Goal: Task Accomplishment & Management: Manage account settings

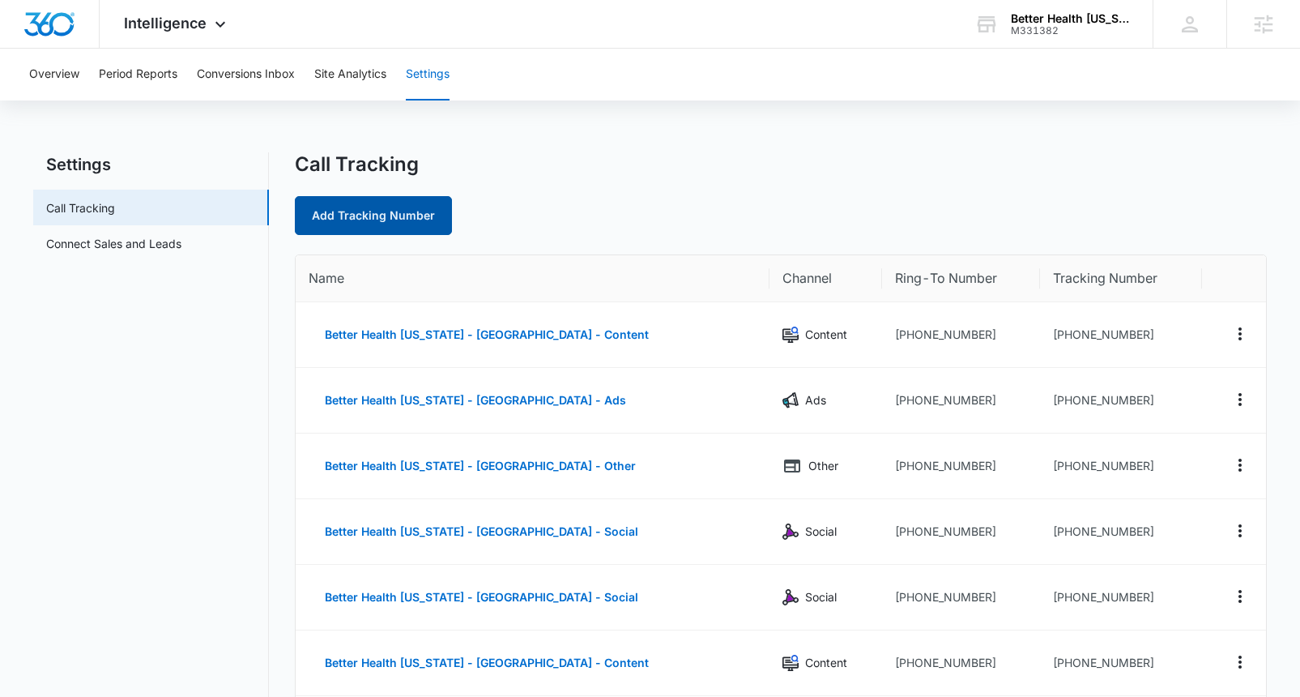
click at [356, 218] on link "Add Tracking Number" at bounding box center [373, 215] width 157 height 39
select select "by_area_code"
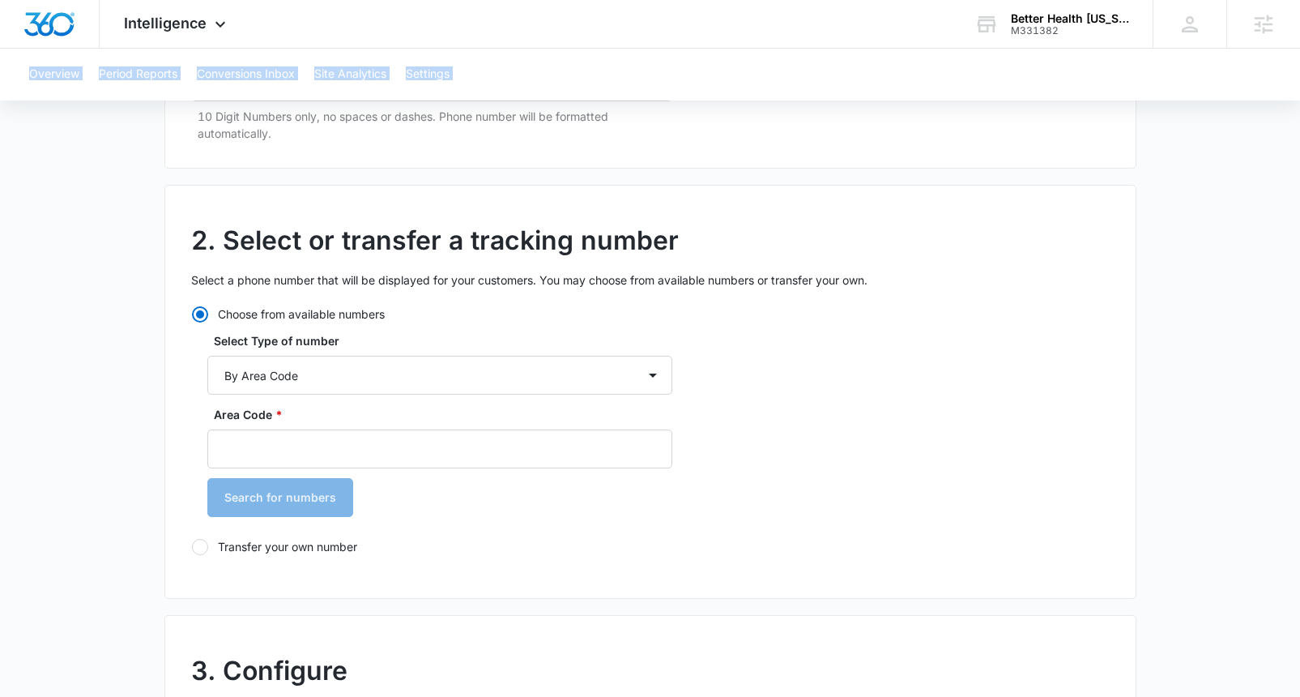
scroll to position [306, 0]
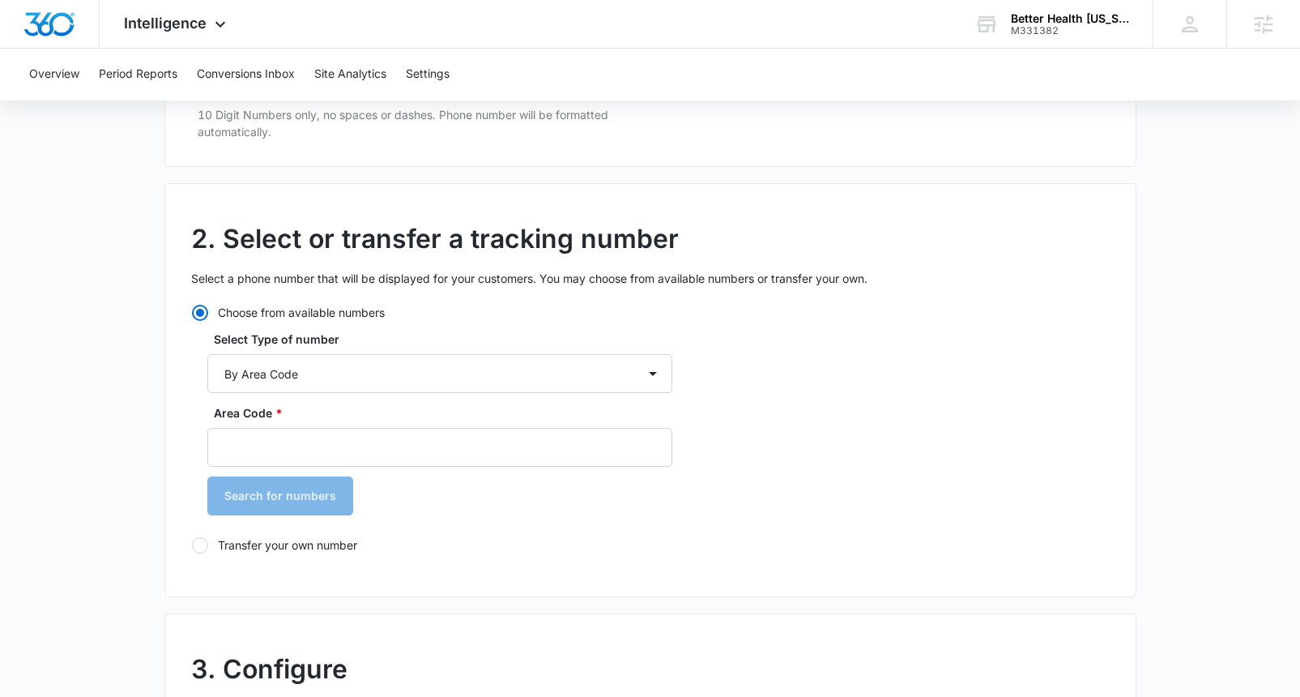
click at [238, 548] on label "Transfer your own number" at bounding box center [431, 544] width 481 height 17
click at [192, 545] on input "Transfer your own number" at bounding box center [191, 544] width 1 height 1
radio input "false"
radio input "true"
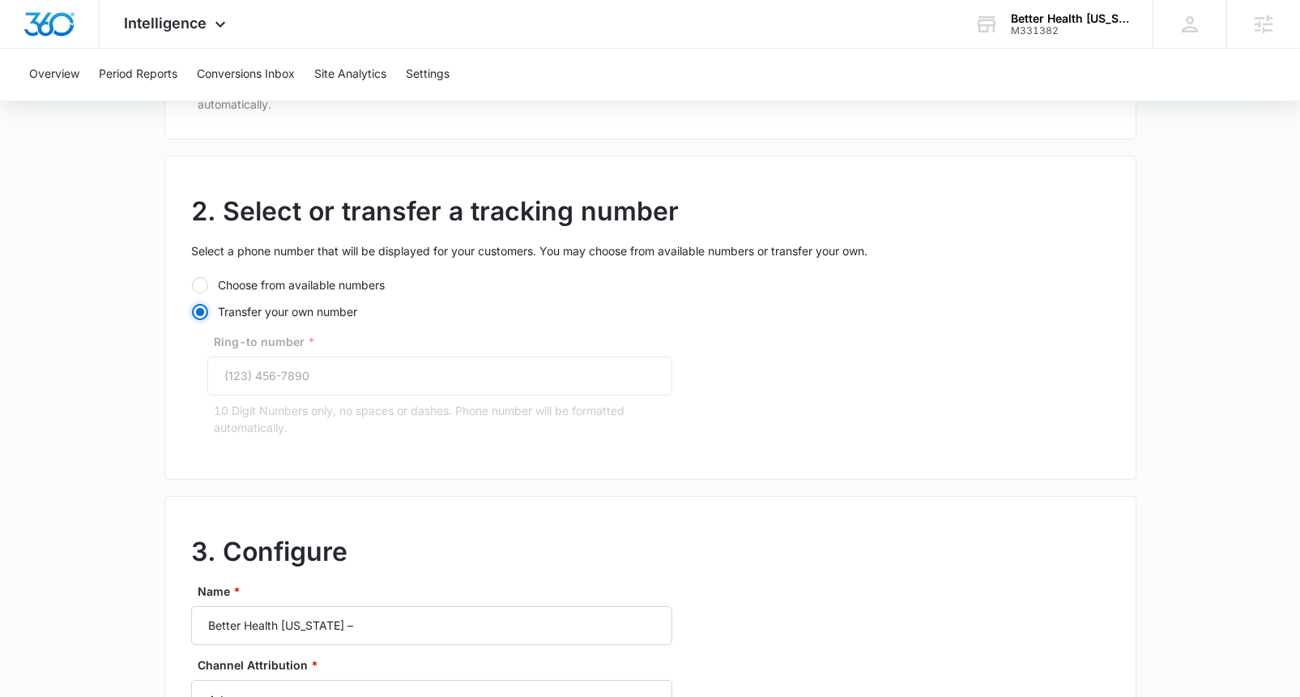
scroll to position [325, 0]
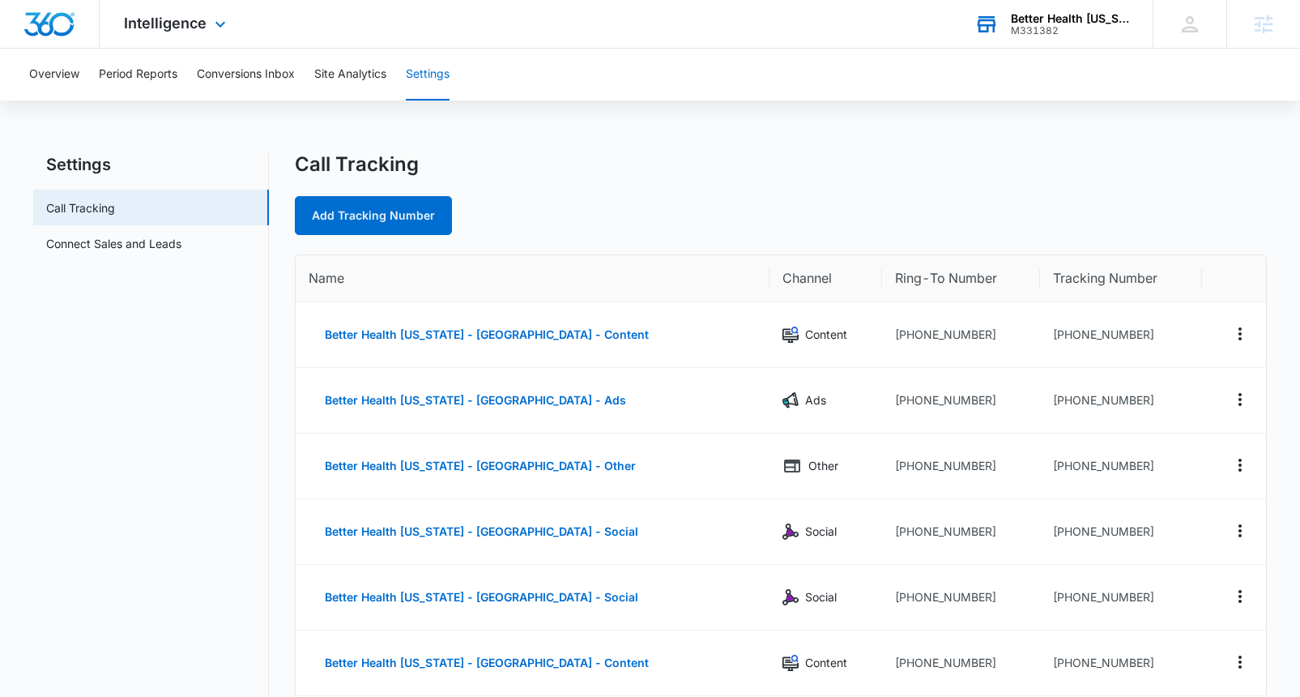
click at [1031, 22] on div "Better Health Alaska" at bounding box center [1070, 18] width 118 height 13
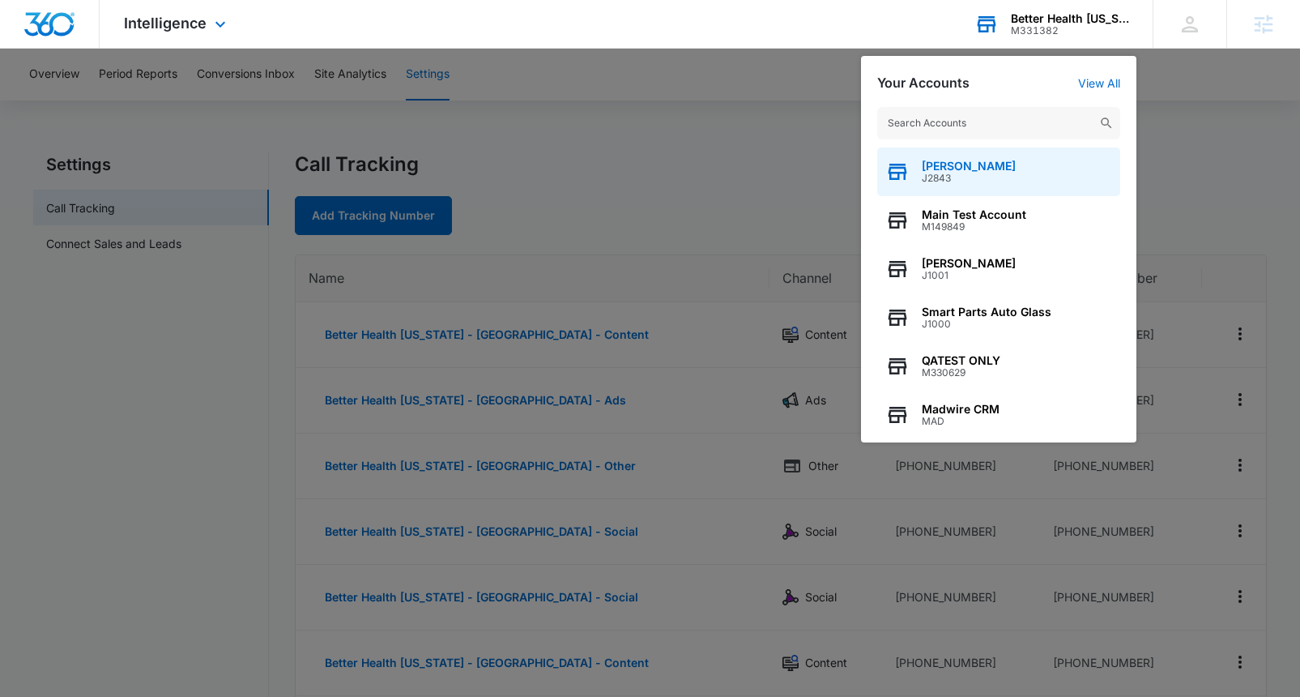
click at [985, 176] on span "J2843" at bounding box center [969, 178] width 94 height 11
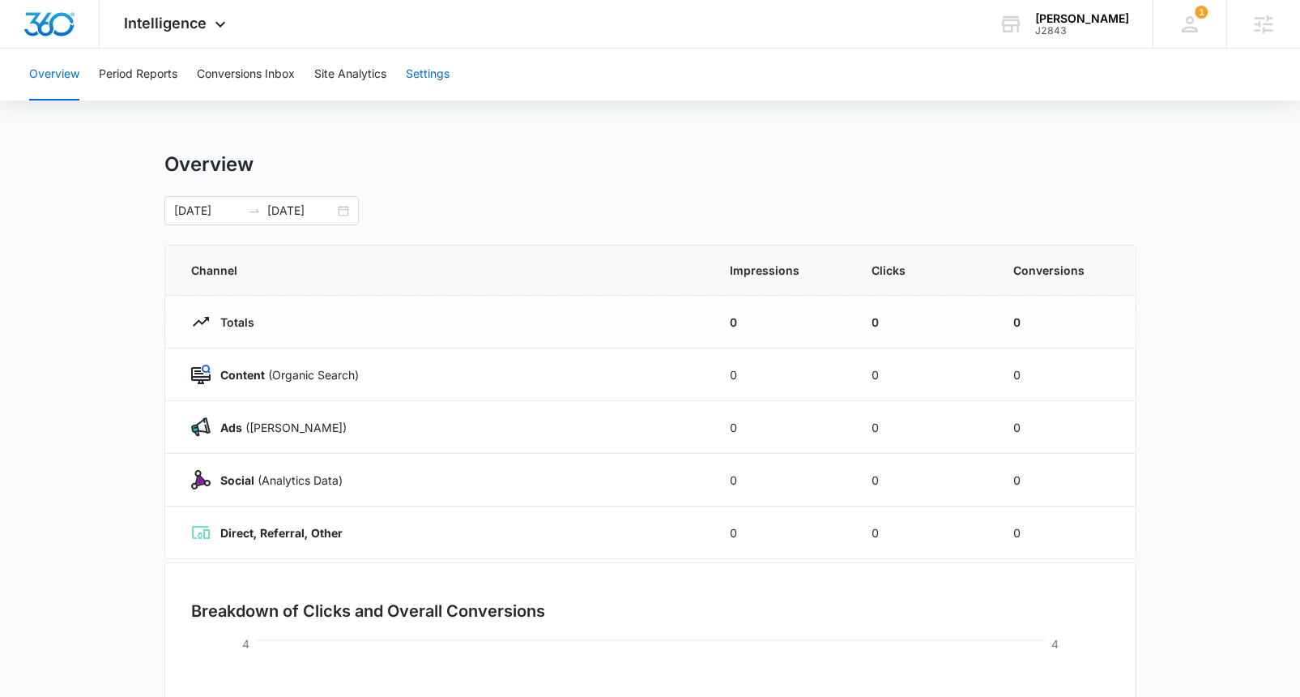
click at [434, 78] on button "Settings" at bounding box center [428, 75] width 44 height 52
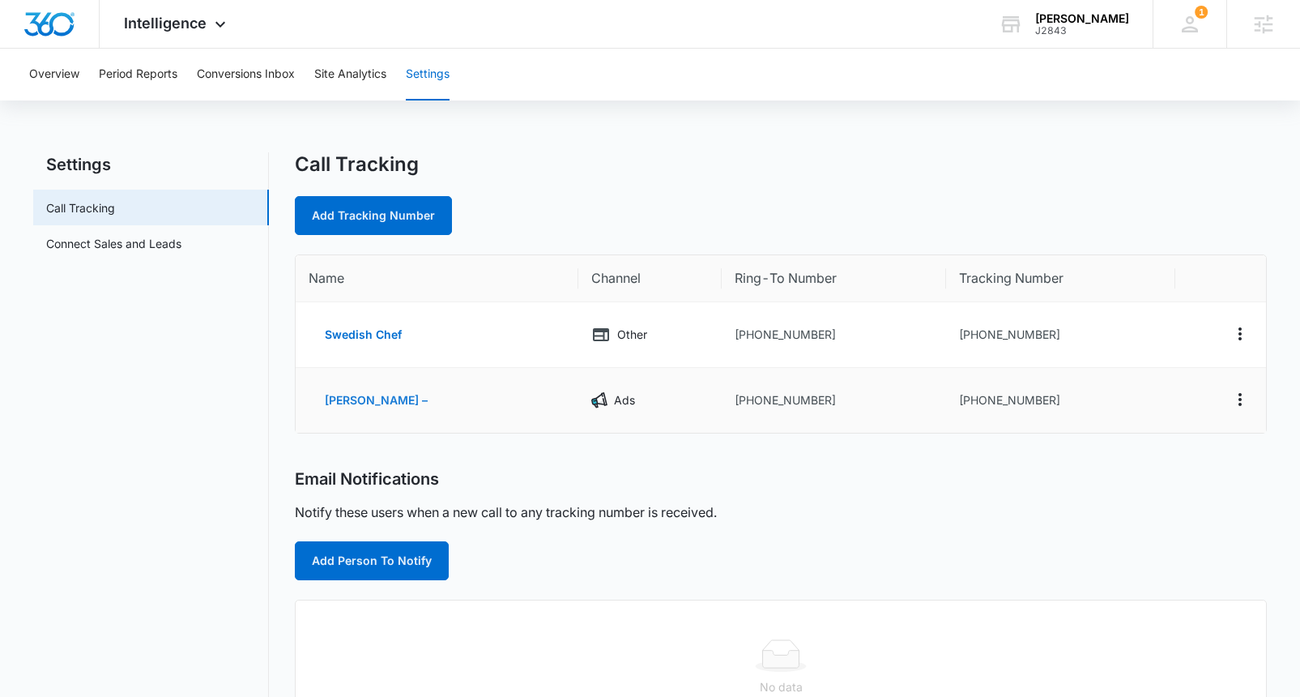
click at [387, 406] on button "[PERSON_NAME] –" at bounding box center [376, 400] width 135 height 39
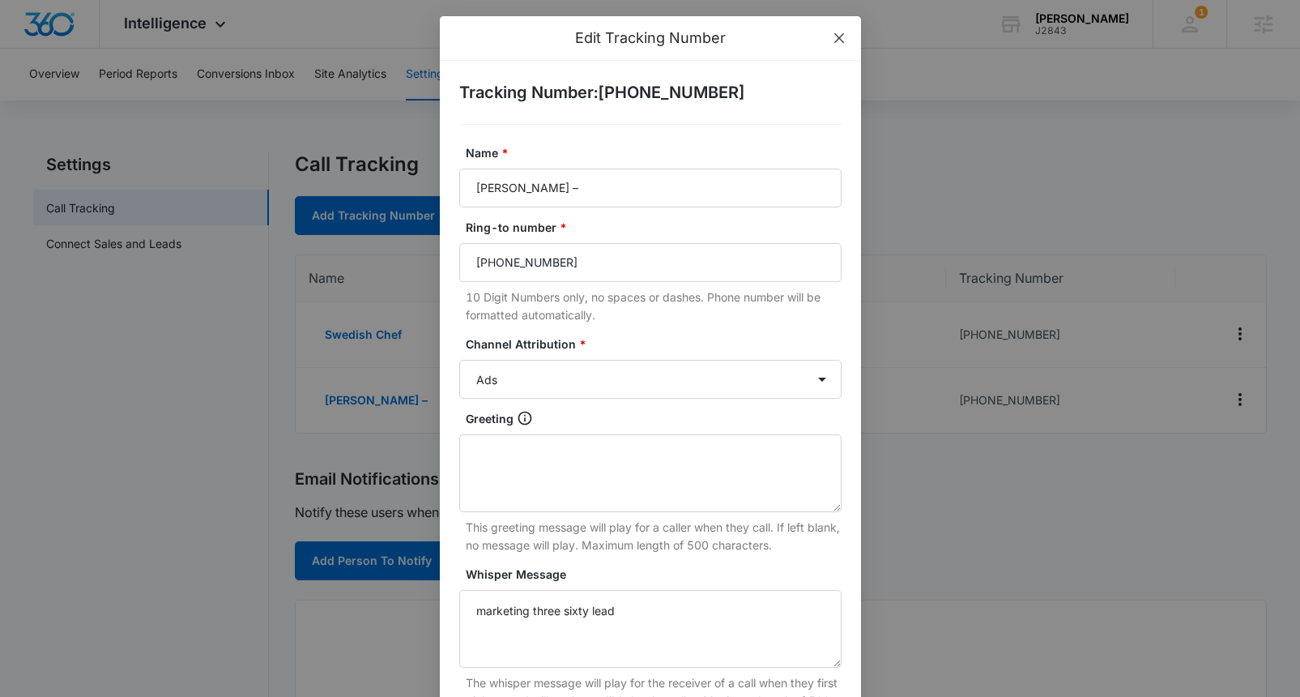
click at [837, 36] on icon "close" at bounding box center [838, 38] width 10 height 10
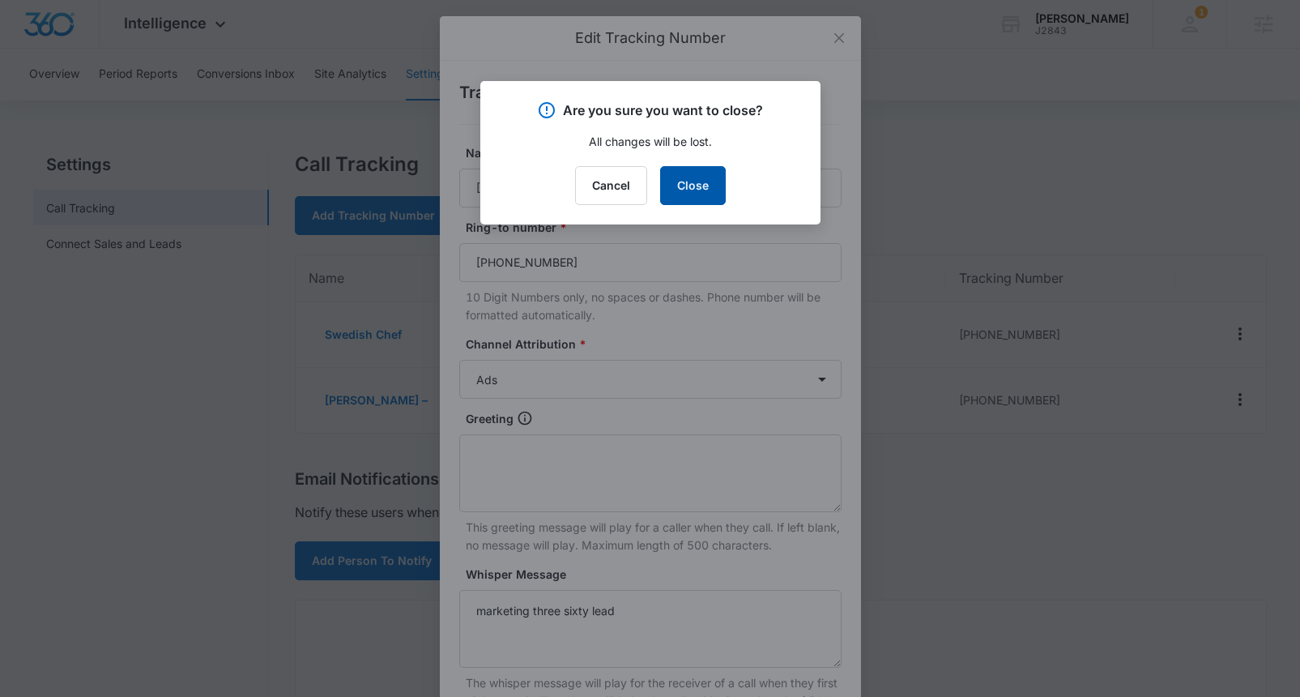
click at [709, 185] on button "Close" at bounding box center [693, 185] width 66 height 39
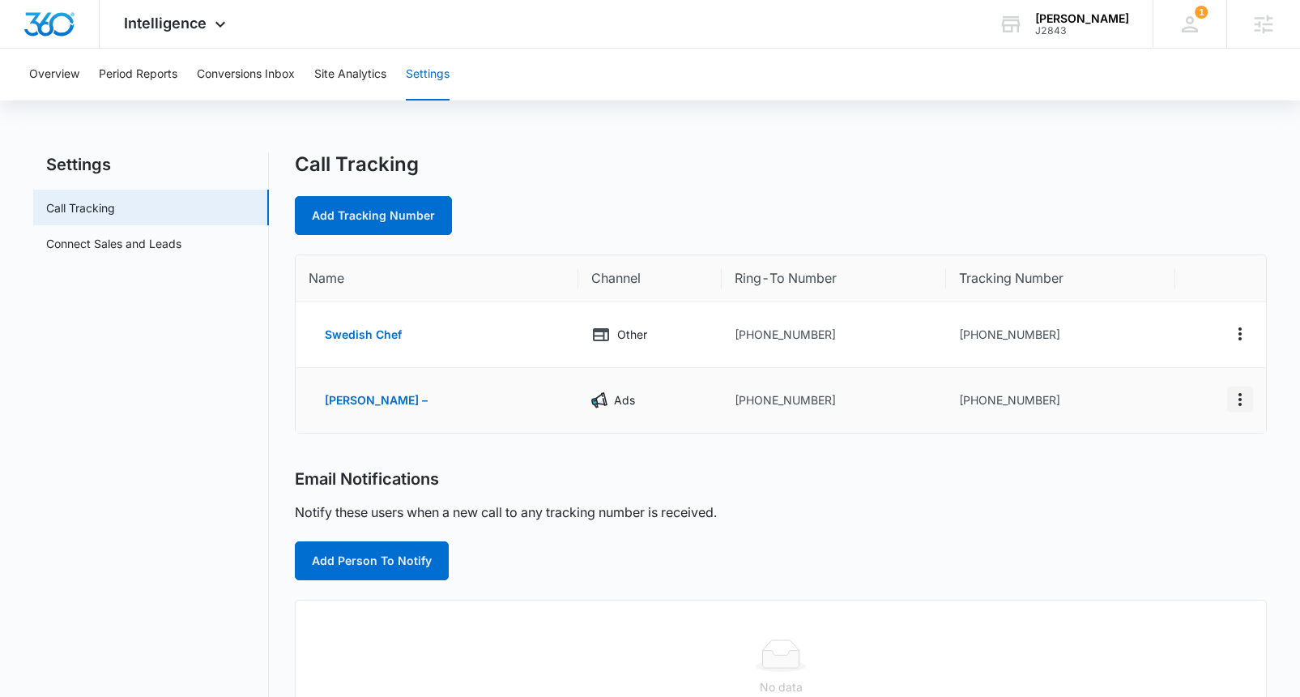
click at [1247, 399] on icon "Actions" at bounding box center [1239, 399] width 19 height 19
click at [1176, 412] on div "Delete" at bounding box center [1164, 406] width 34 height 11
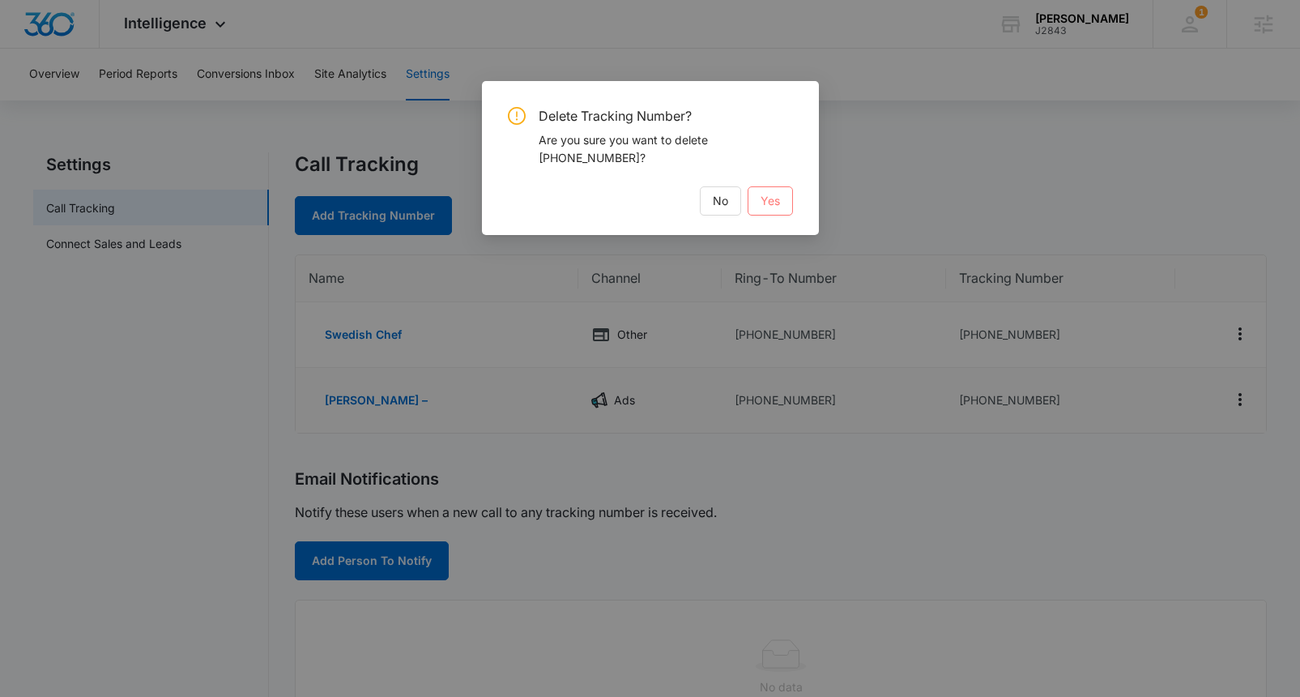
click at [778, 202] on span "Yes" at bounding box center [770, 201] width 19 height 18
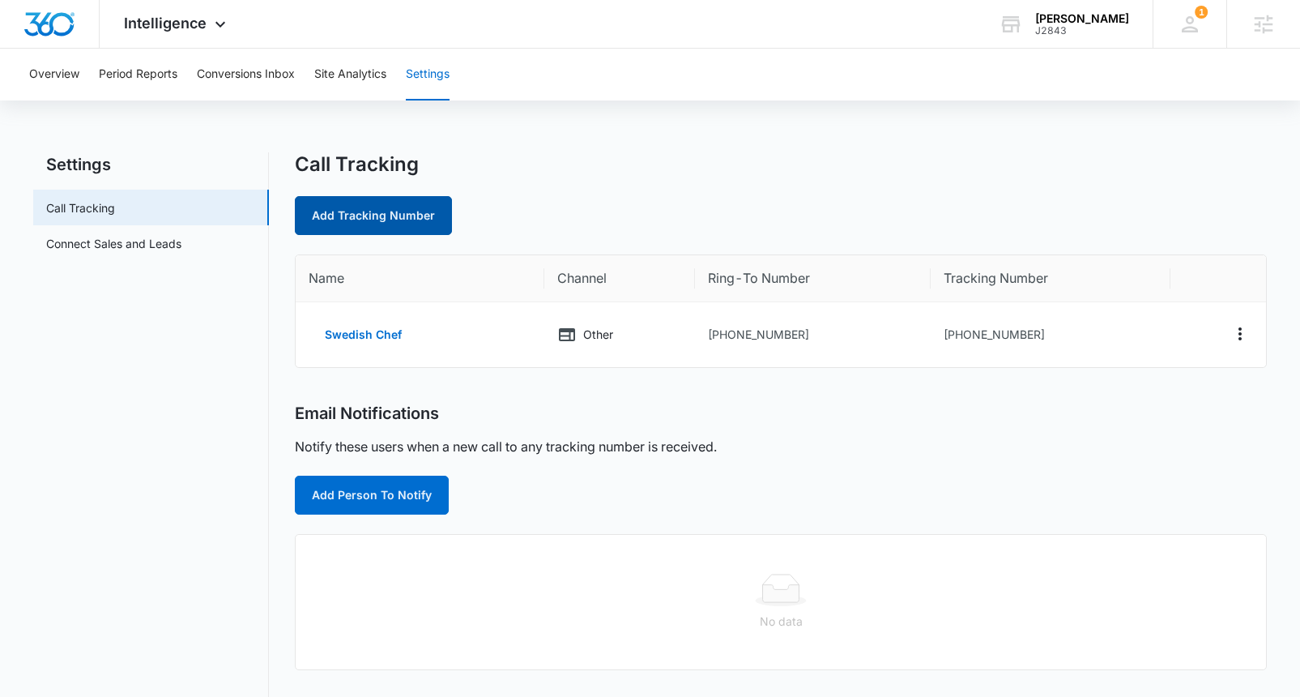
click at [367, 211] on link "Add Tracking Number" at bounding box center [373, 215] width 157 height 39
select select "by_area_code"
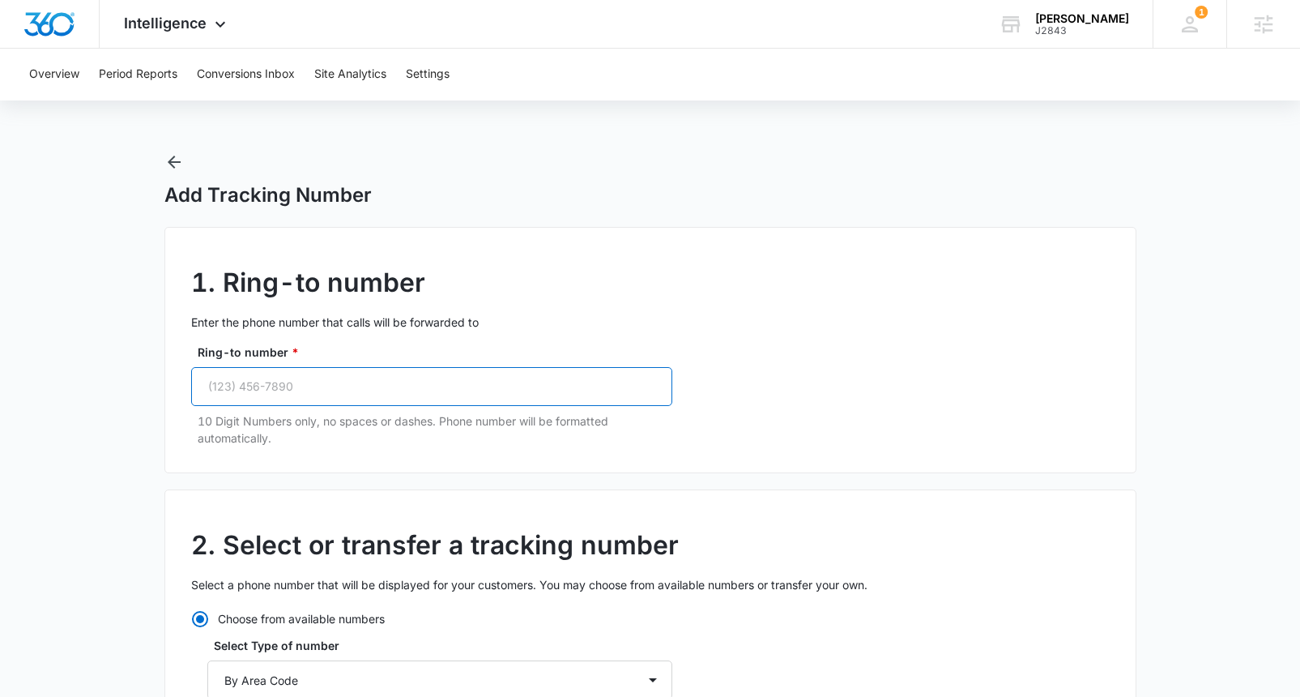
click at [302, 384] on input "Ring-to number *" at bounding box center [431, 386] width 481 height 39
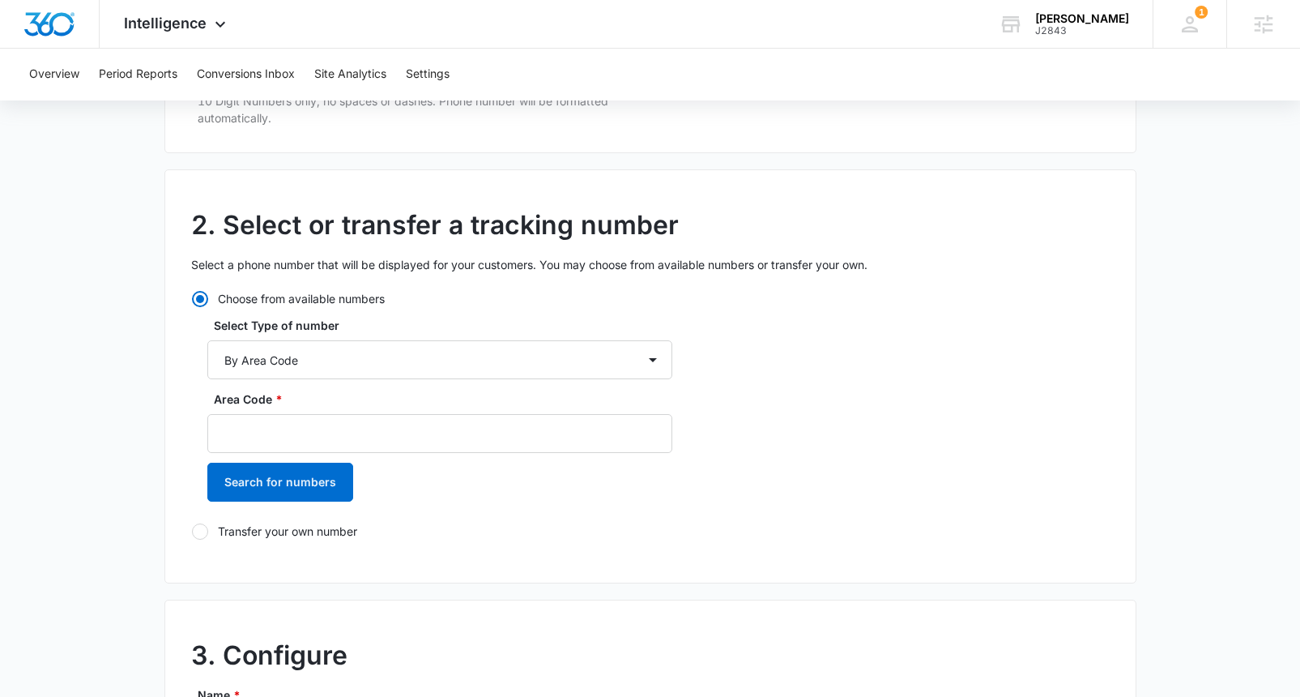
scroll to position [322, 0]
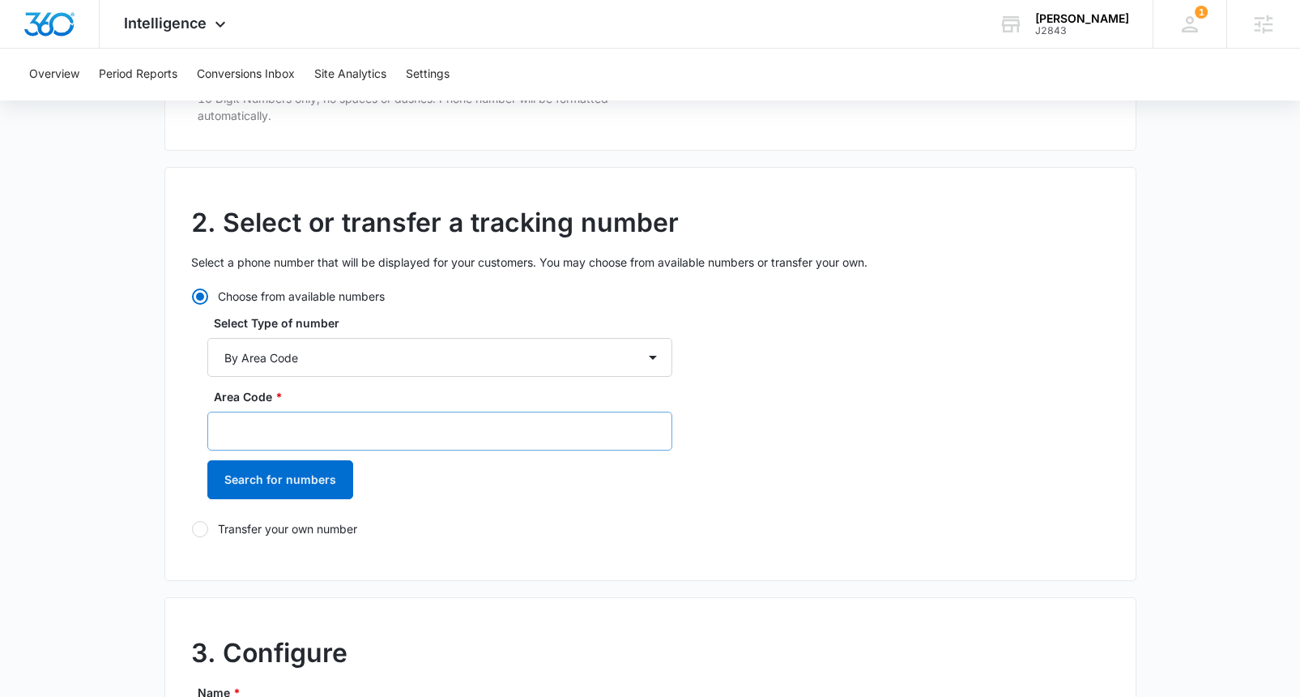
type input "(970) 219-6323"
click at [287, 432] on input "Area Code *" at bounding box center [439, 430] width 465 height 39
type input "833"
click at [252, 486] on button "Search for numbers" at bounding box center [280, 479] width 146 height 39
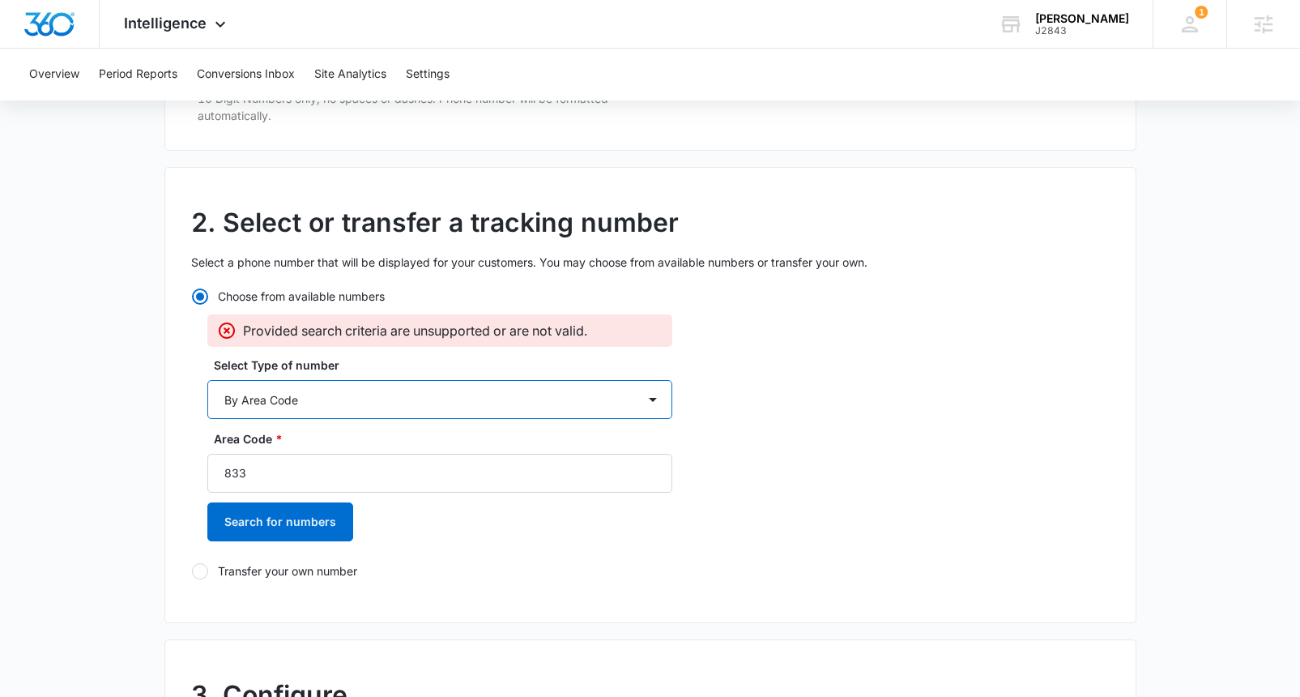
click at [353, 400] on select "By City & State By State Only By Zip Code By Area Code Toll Free Numbers" at bounding box center [439, 399] width 465 height 39
select select "by_toll_free"
click at [207, 380] on select "By City & State By State Only By Zip Code By Area Code Toll Free Numbers" at bounding box center [439, 399] width 465 height 39
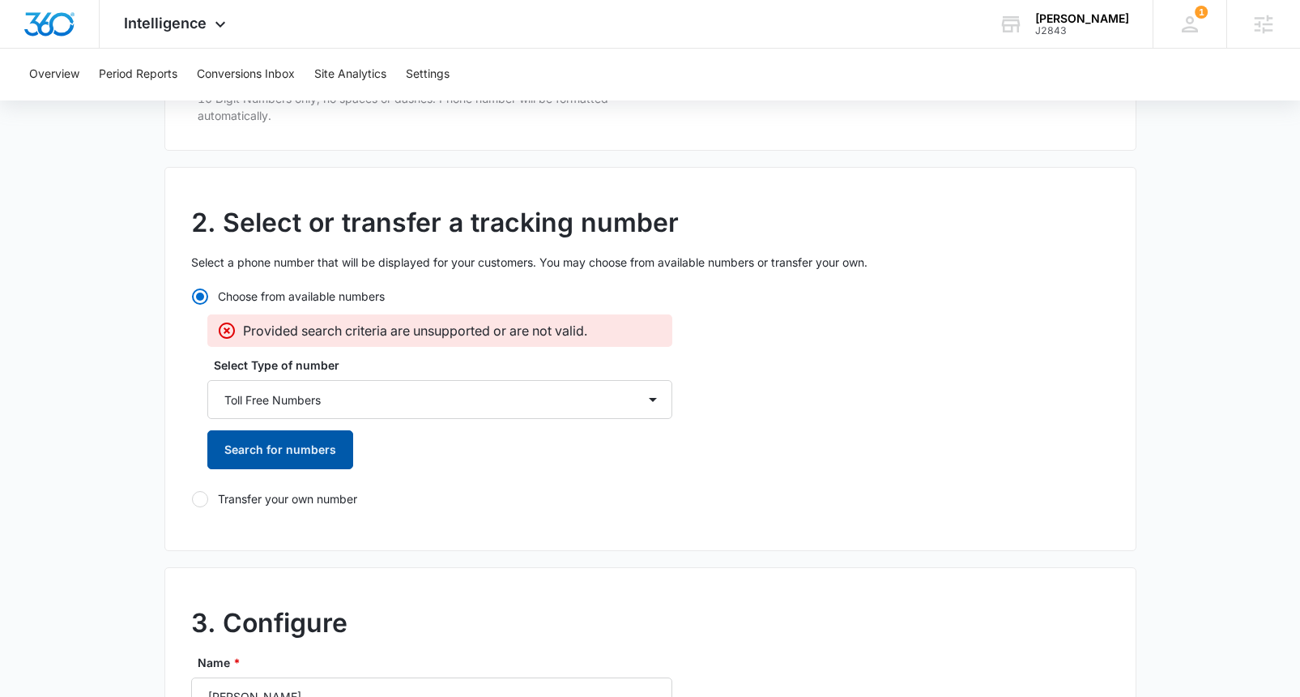
click at [308, 448] on button "Search for numbers" at bounding box center [280, 449] width 146 height 39
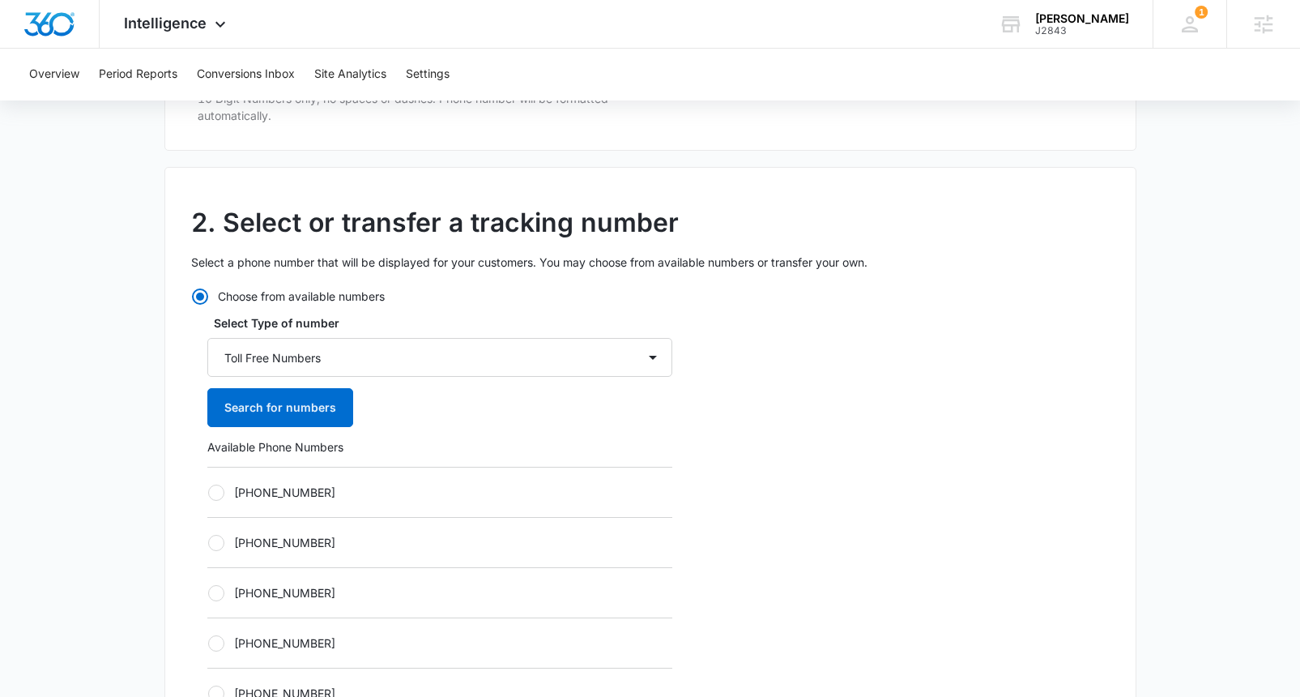
click at [215, 493] on div at bounding box center [216, 492] width 16 height 16
click at [208, 492] on input "+18336274658" at bounding box center [207, 492] width 1 height 1
radio input "true"
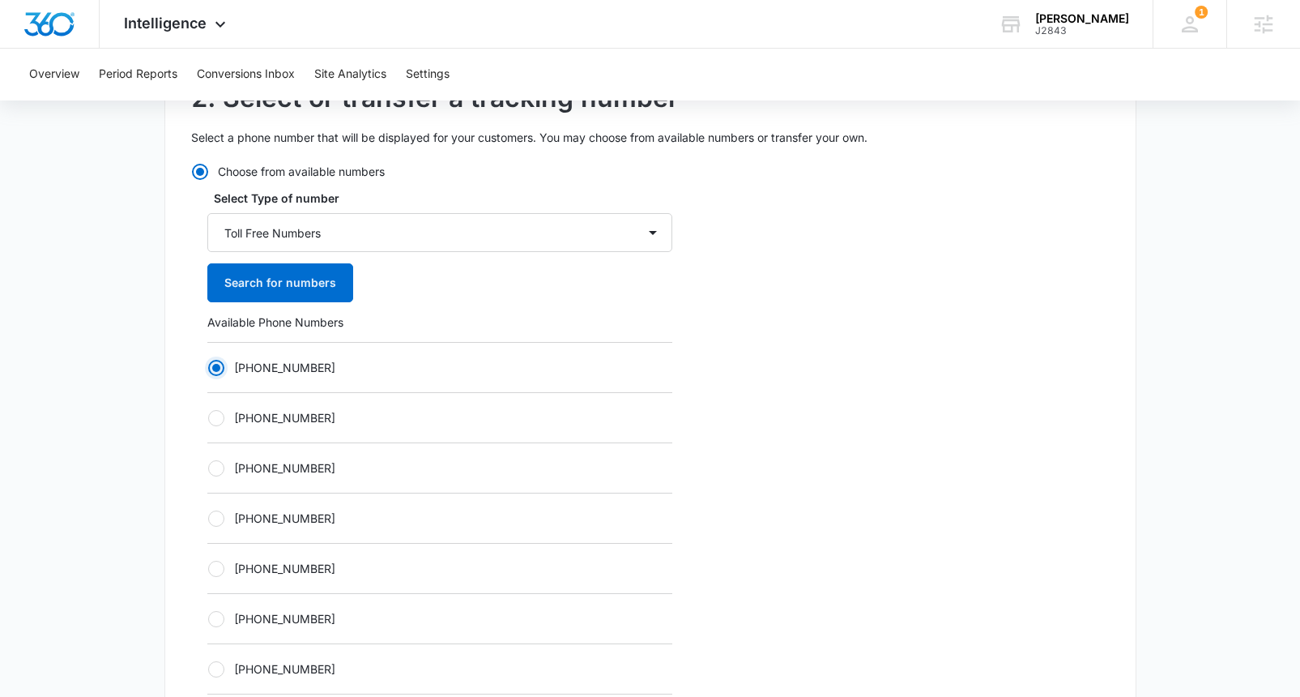
scroll to position [438, 0]
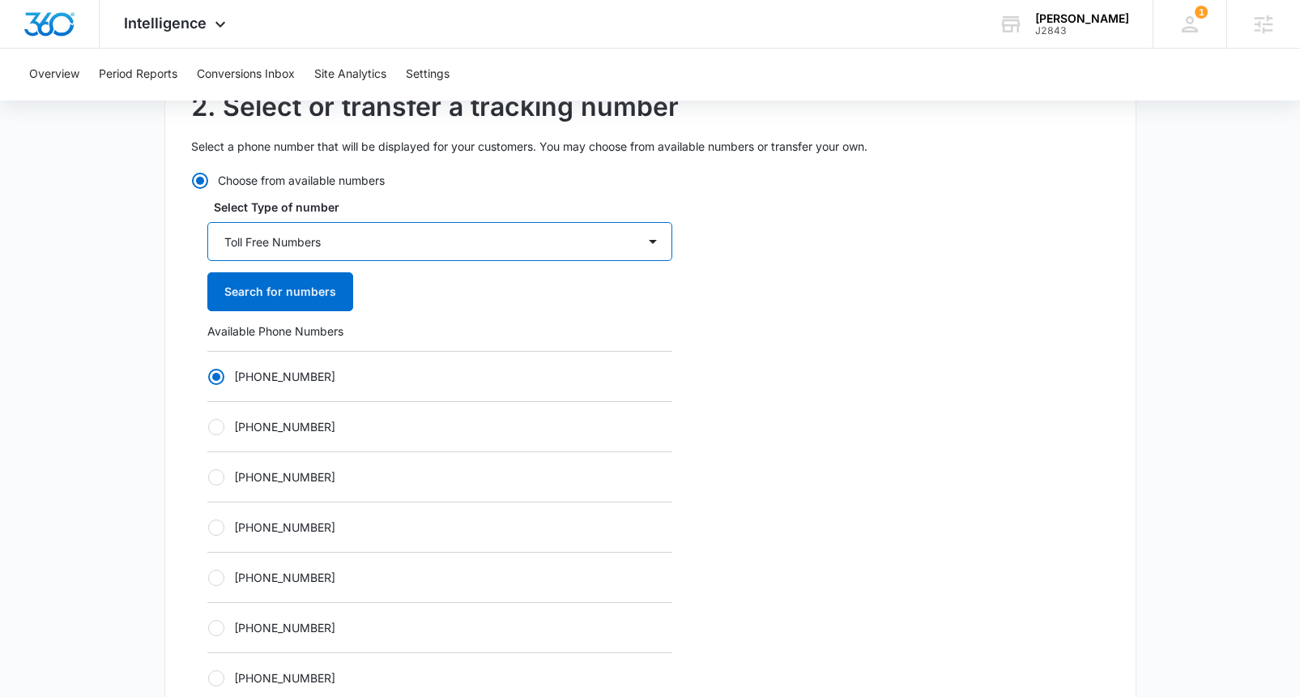
click at [373, 249] on select "By City & State By State Only By Zip Code By Area Code Toll Free Numbers" at bounding box center [439, 241] width 465 height 39
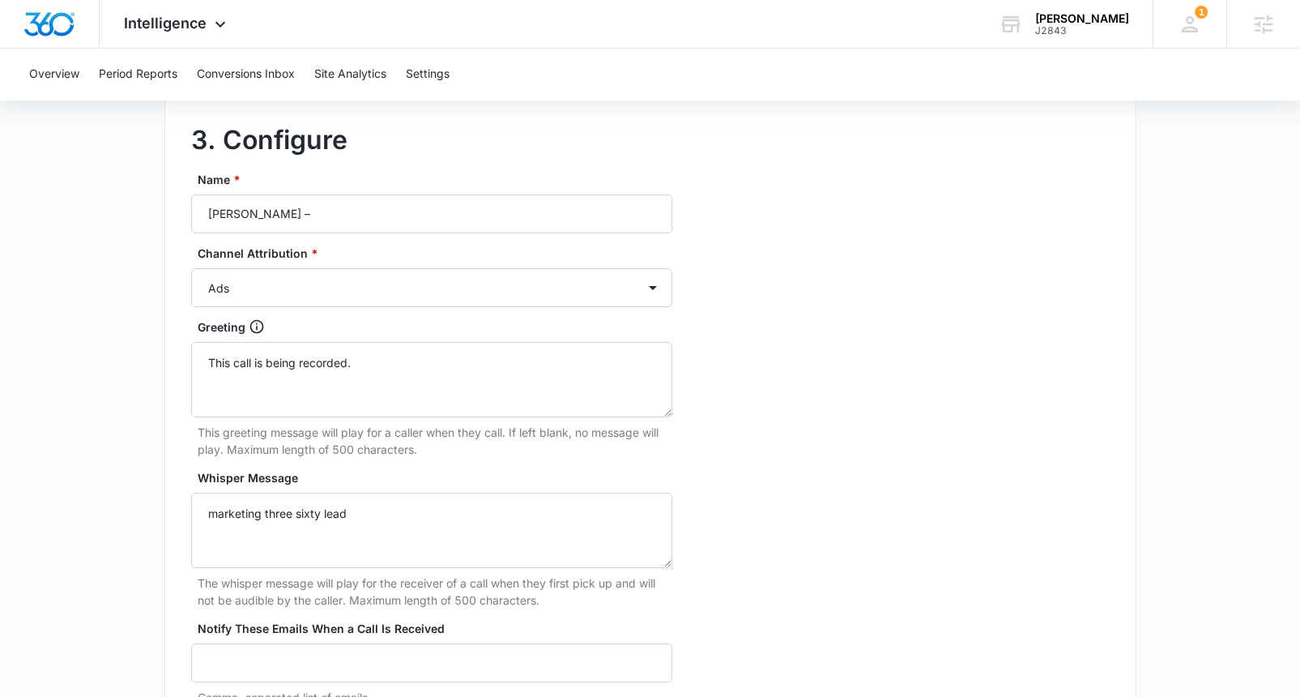
scroll to position [1486, 0]
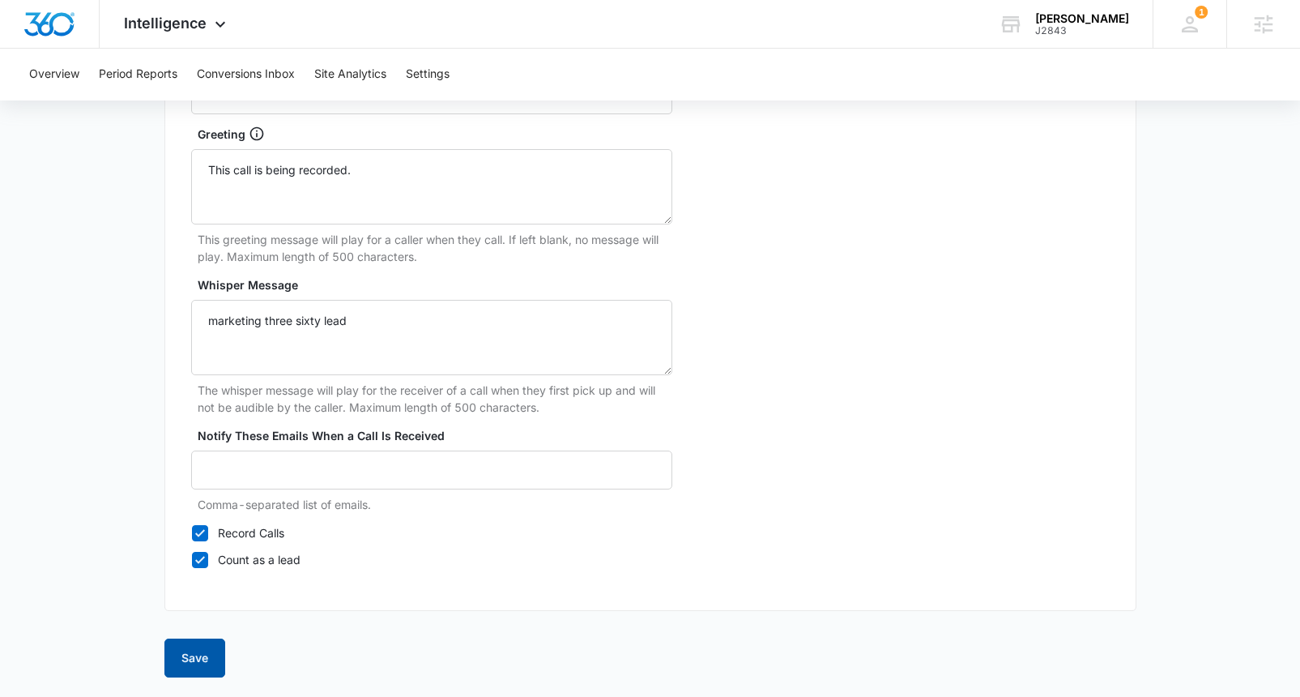
click at [196, 658] on button "Save" at bounding box center [194, 657] width 61 height 39
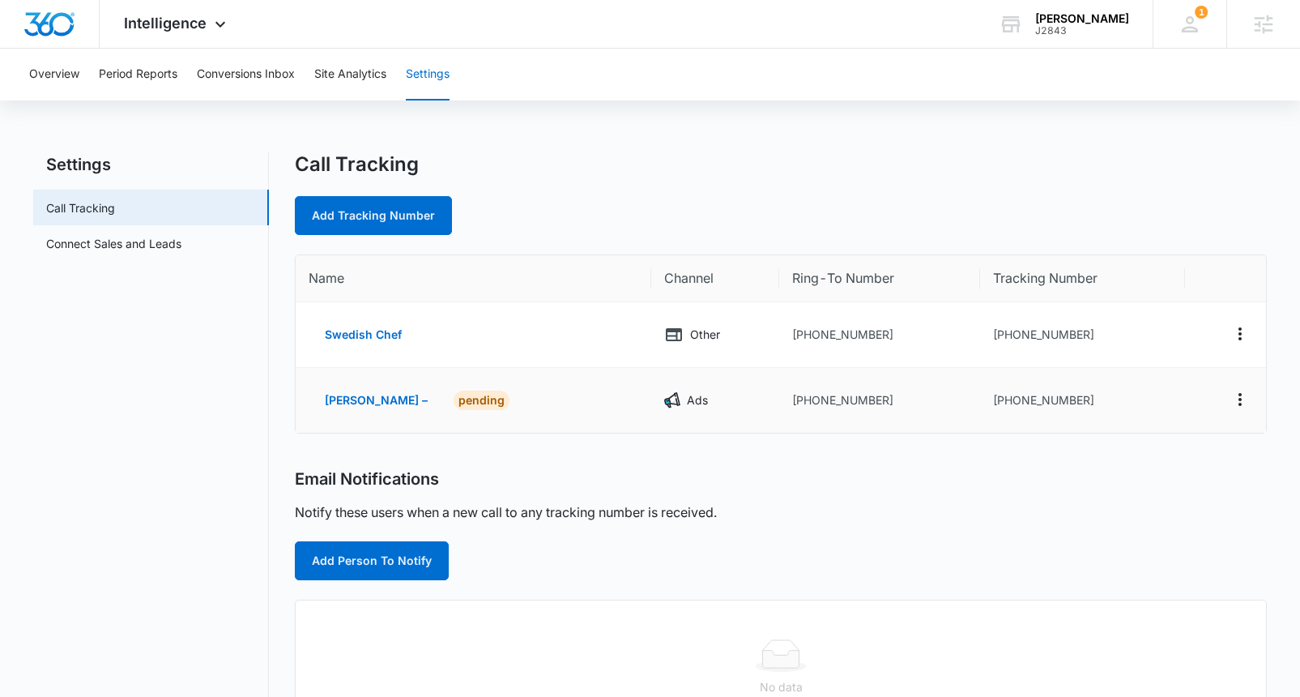
click at [1033, 398] on td "+18336274658" at bounding box center [1082, 400] width 204 height 65
click at [1032, 398] on td "+18336274658" at bounding box center [1082, 400] width 204 height 65
click at [1238, 398] on icon "Actions" at bounding box center [1239, 399] width 3 height 13
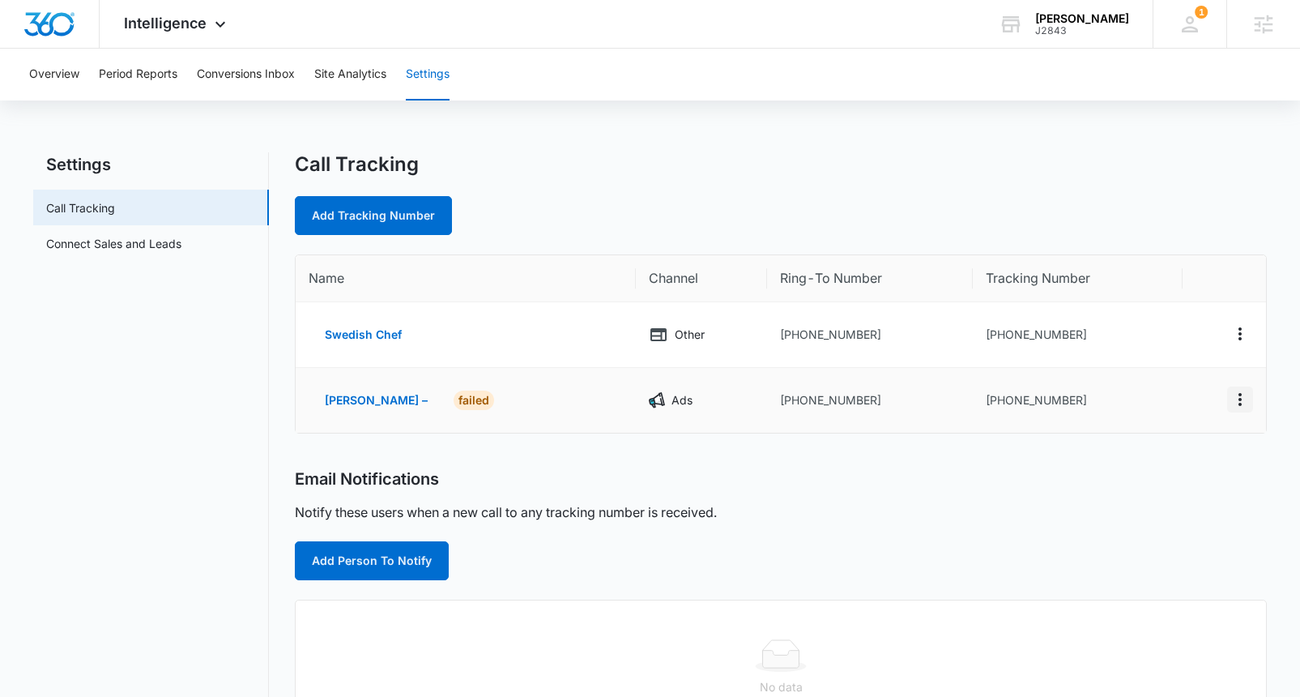
click at [1238, 398] on icon "Actions" at bounding box center [1239, 399] width 19 height 19
click at [1191, 401] on button "Delete" at bounding box center [1173, 399] width 92 height 24
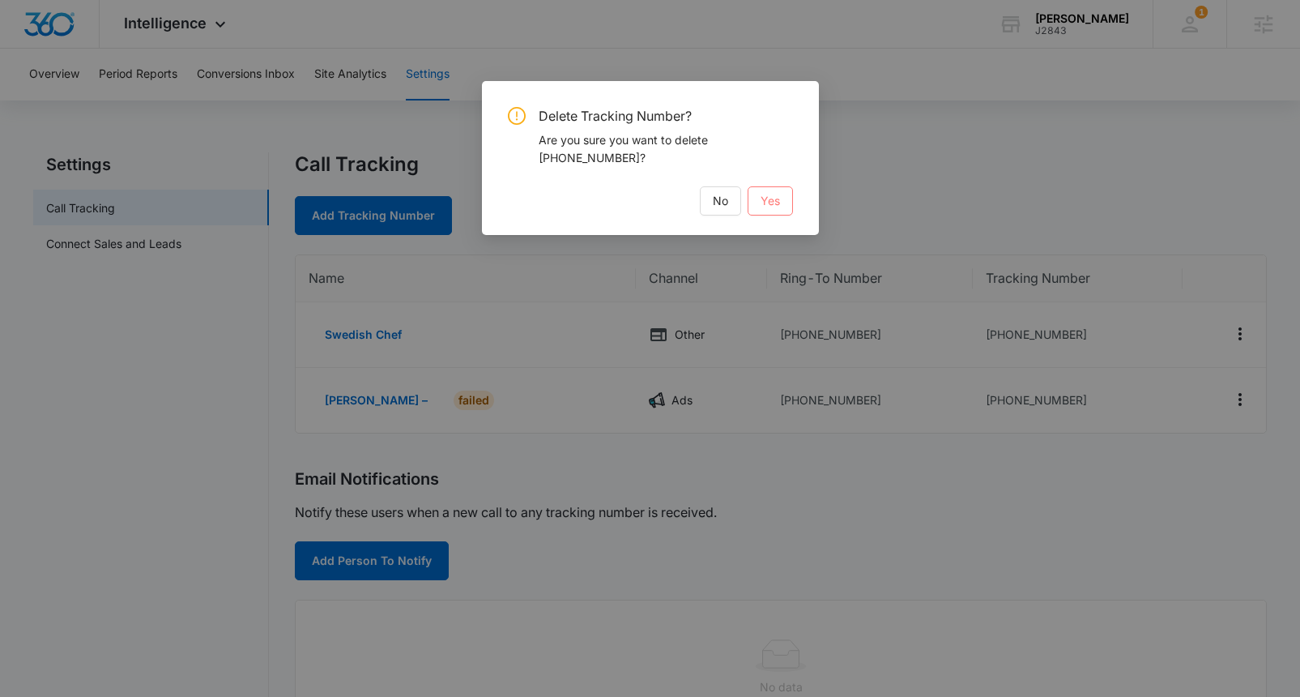
click at [766, 201] on span "Yes" at bounding box center [770, 201] width 19 height 18
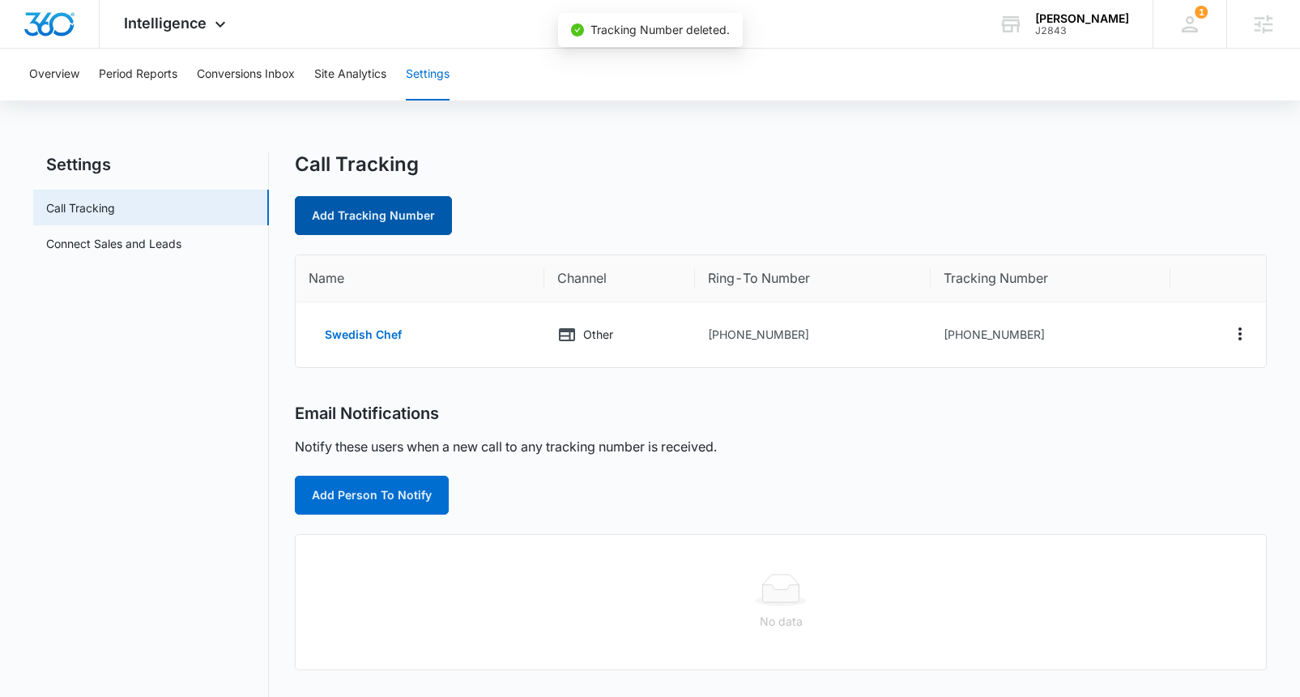
click at [364, 210] on link "Add Tracking Number" at bounding box center [373, 215] width 157 height 39
select select "by_area_code"
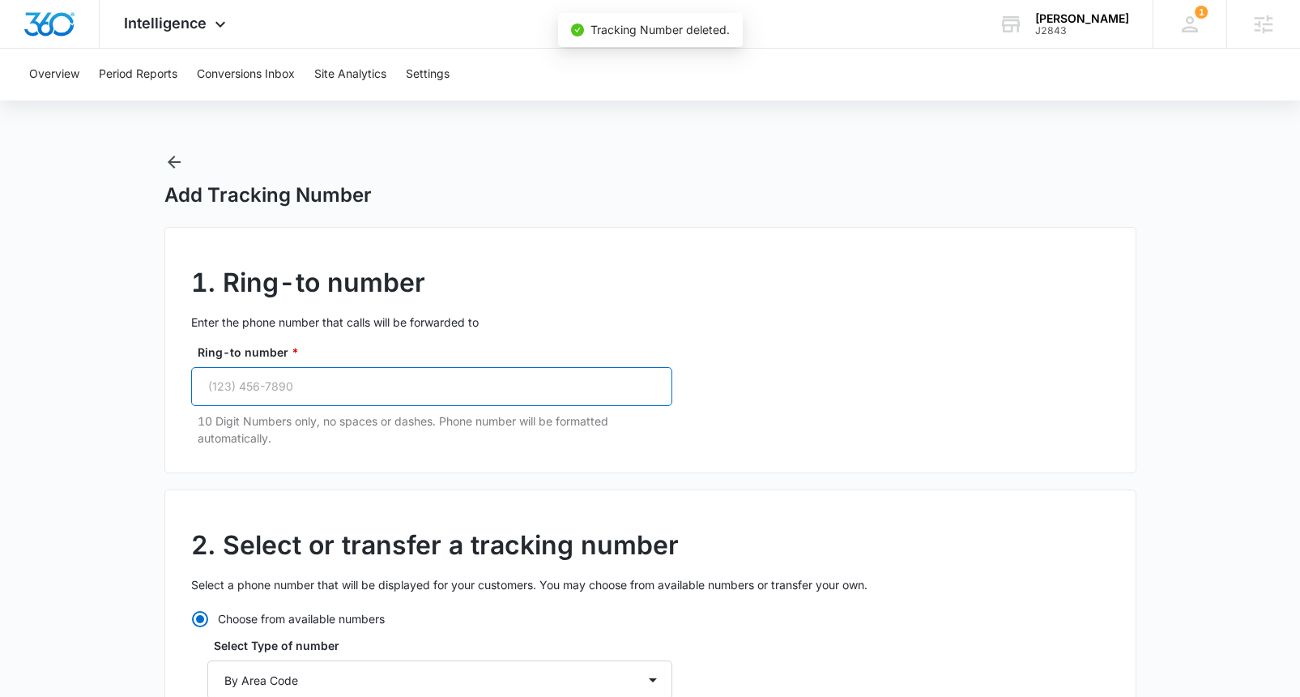
click at [347, 371] on input "Ring-to number *" at bounding box center [431, 386] width 481 height 39
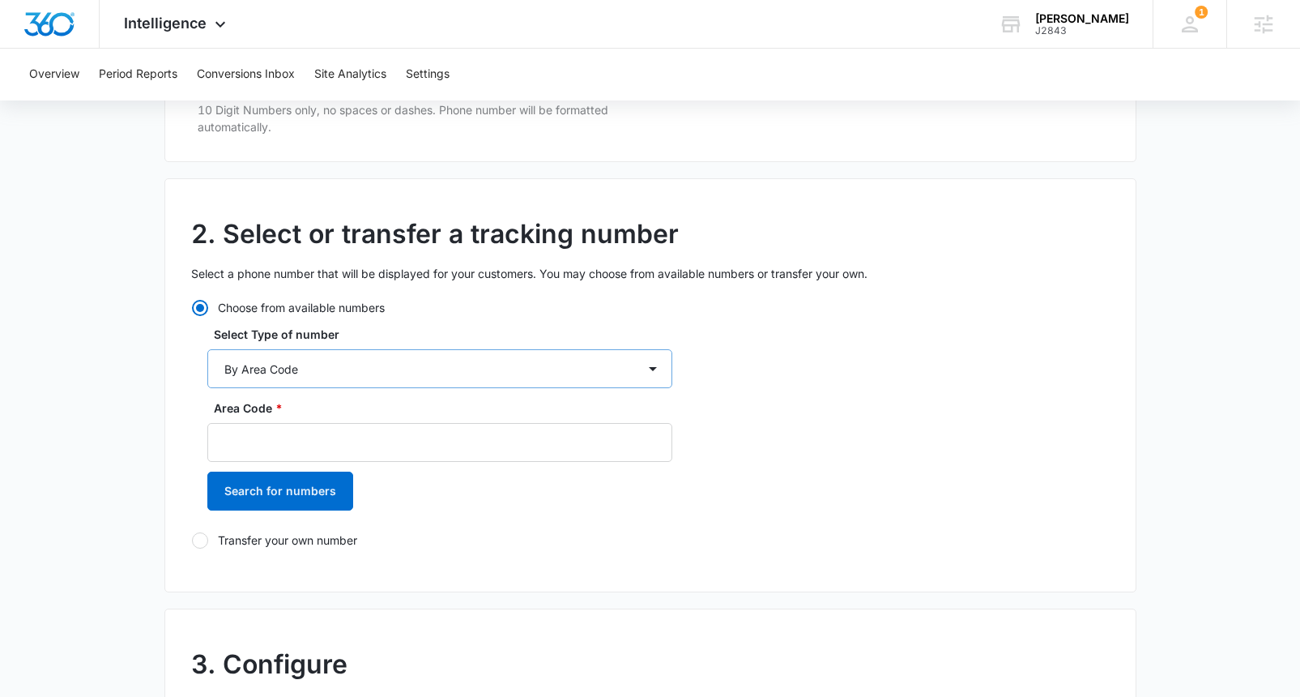
scroll to position [338, 0]
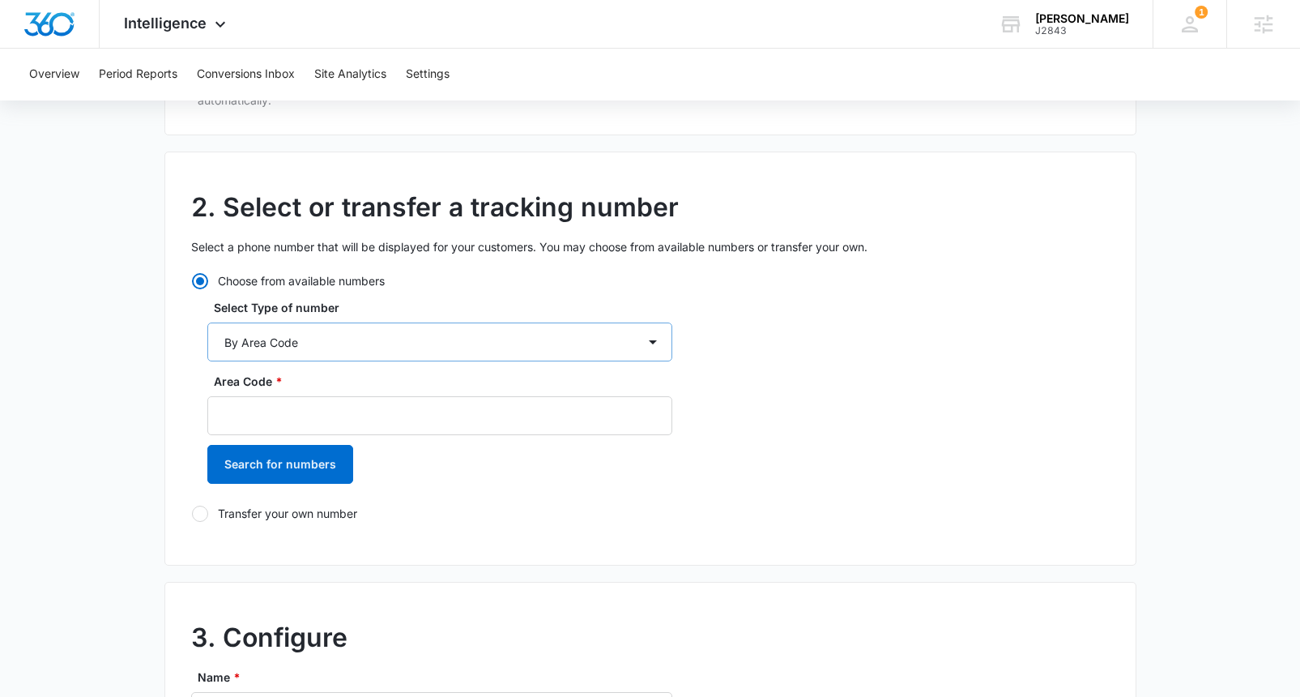
type input "(970) 219-6323"
click at [381, 354] on select "By City & State By State Only By Zip Code By Area Code Toll Free Numbers" at bounding box center [439, 341] width 465 height 39
select select "by_toll_free"
click at [207, 322] on select "By City & State By State Only By Zip Code By Area Code Toll Free Numbers" at bounding box center [439, 341] width 465 height 39
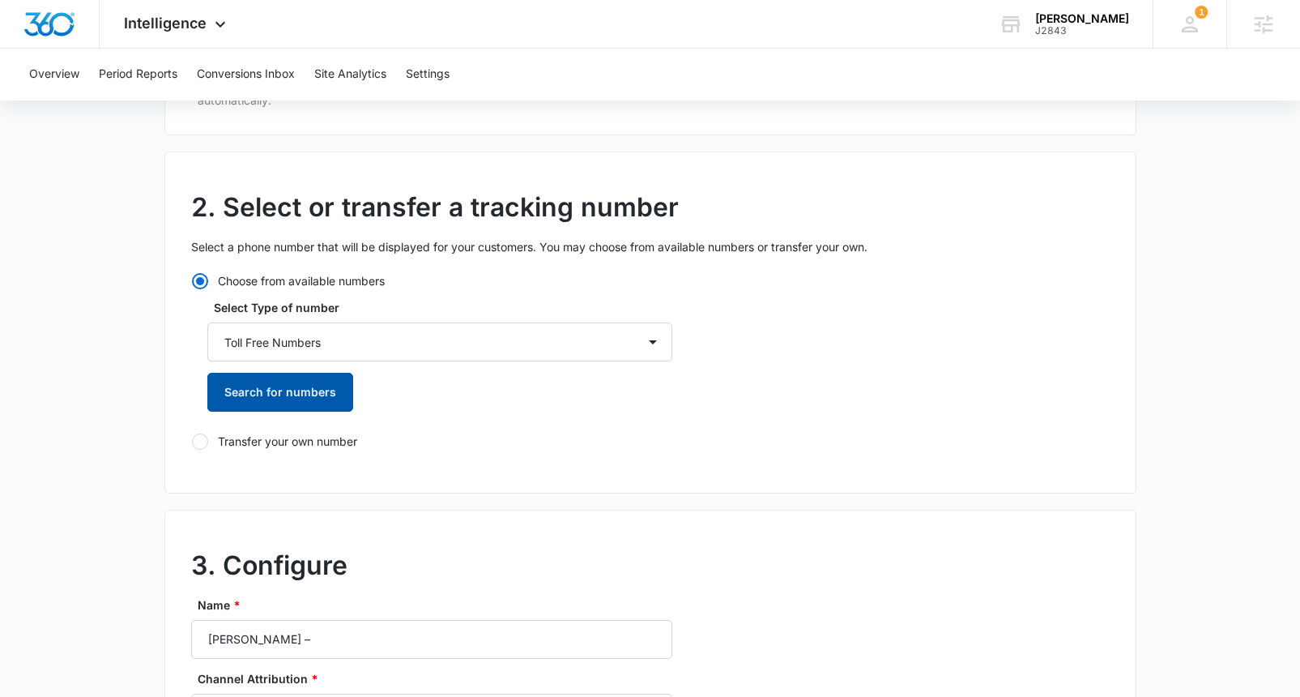
click at [310, 396] on button "Search for numbers" at bounding box center [280, 392] width 146 height 39
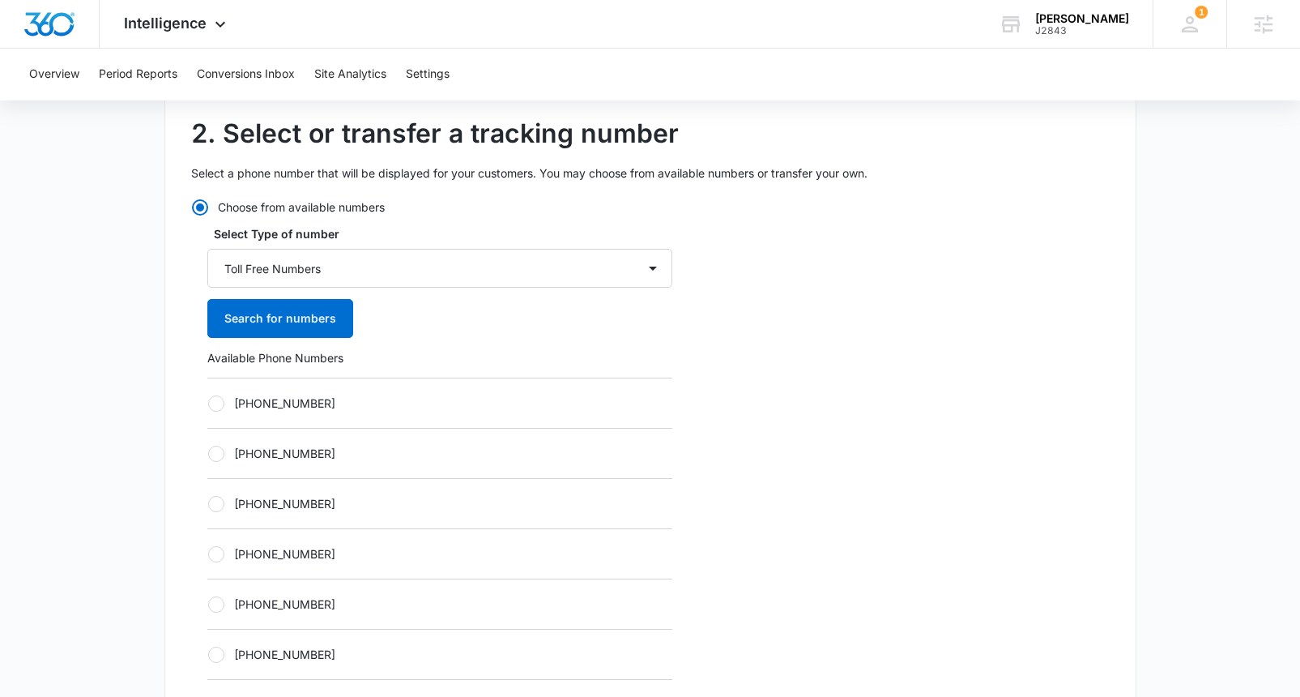
scroll to position [423, 0]
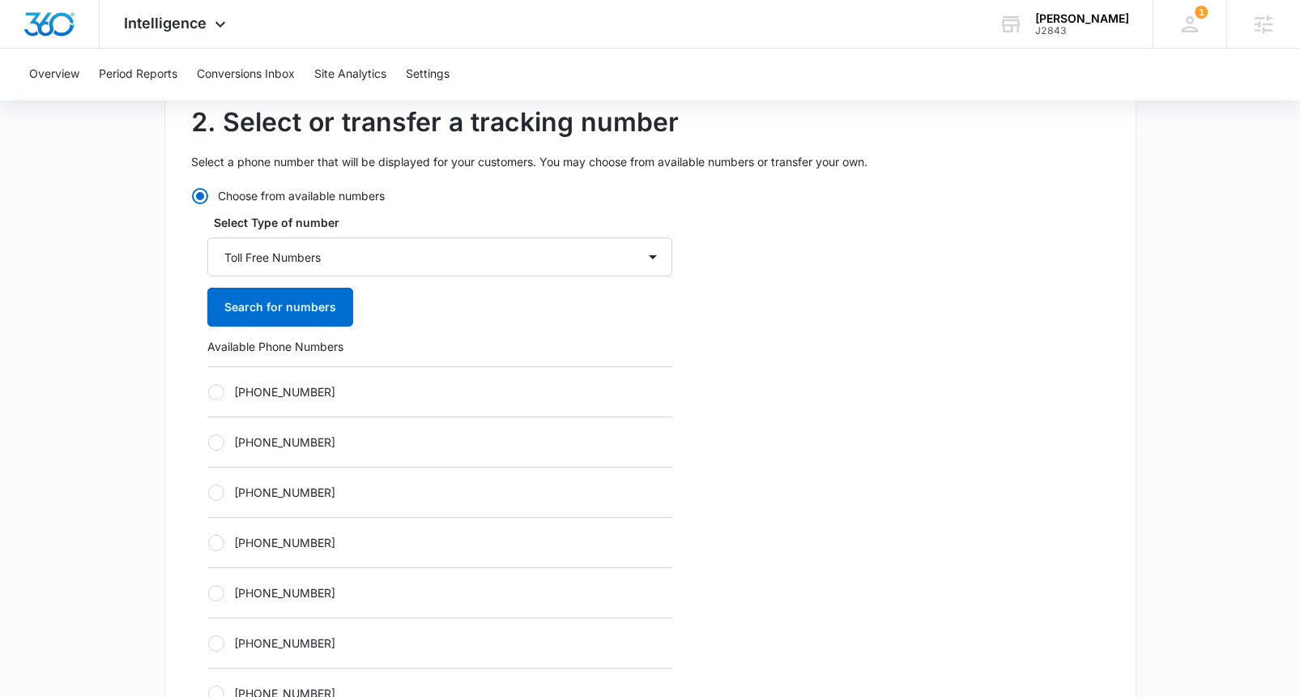
click at [283, 393] on label "+18336274727" at bounding box center [439, 391] width 465 height 17
click at [208, 392] on input "+18336274727" at bounding box center [207, 391] width 1 height 1
radio input "true"
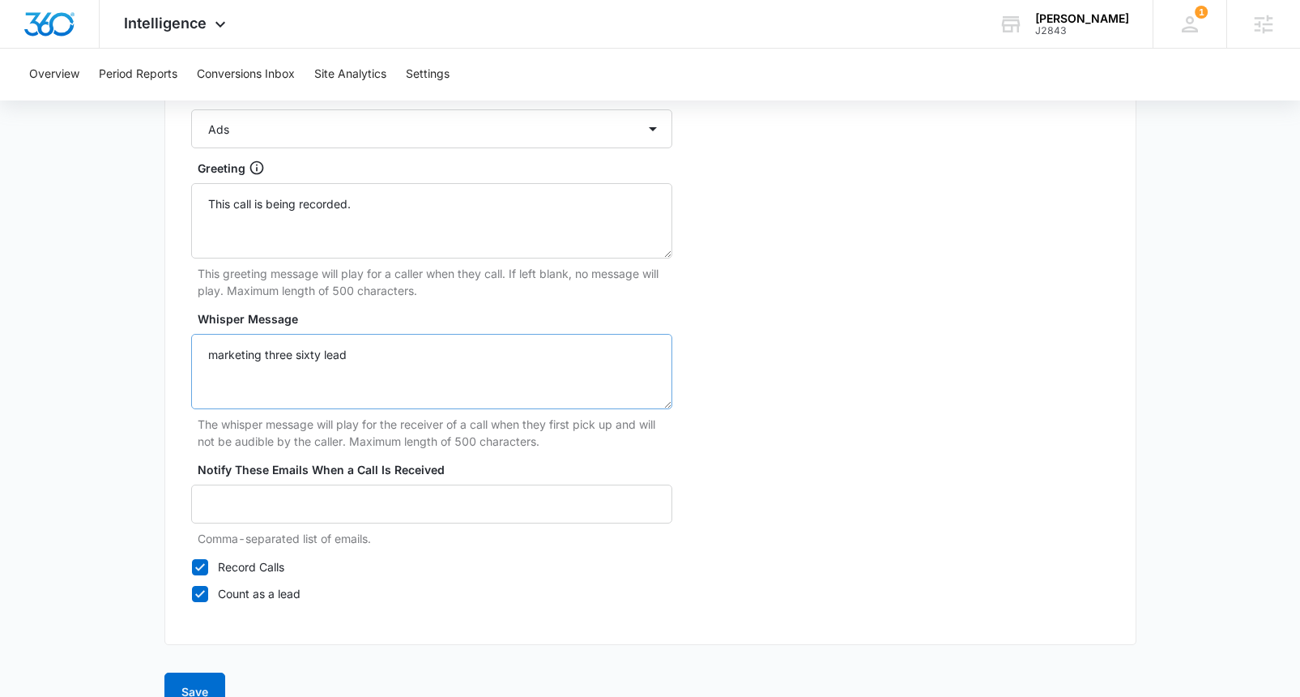
scroll to position [1486, 0]
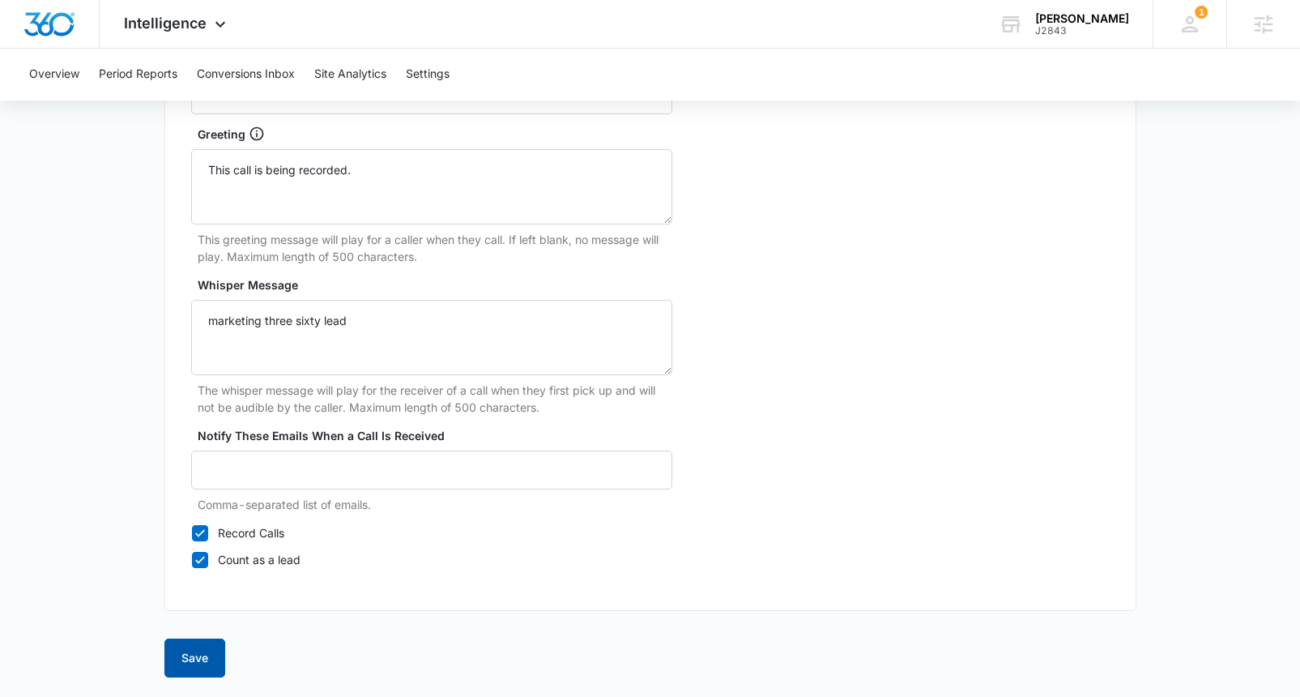
click at [194, 660] on button "Save" at bounding box center [194, 657] width 61 height 39
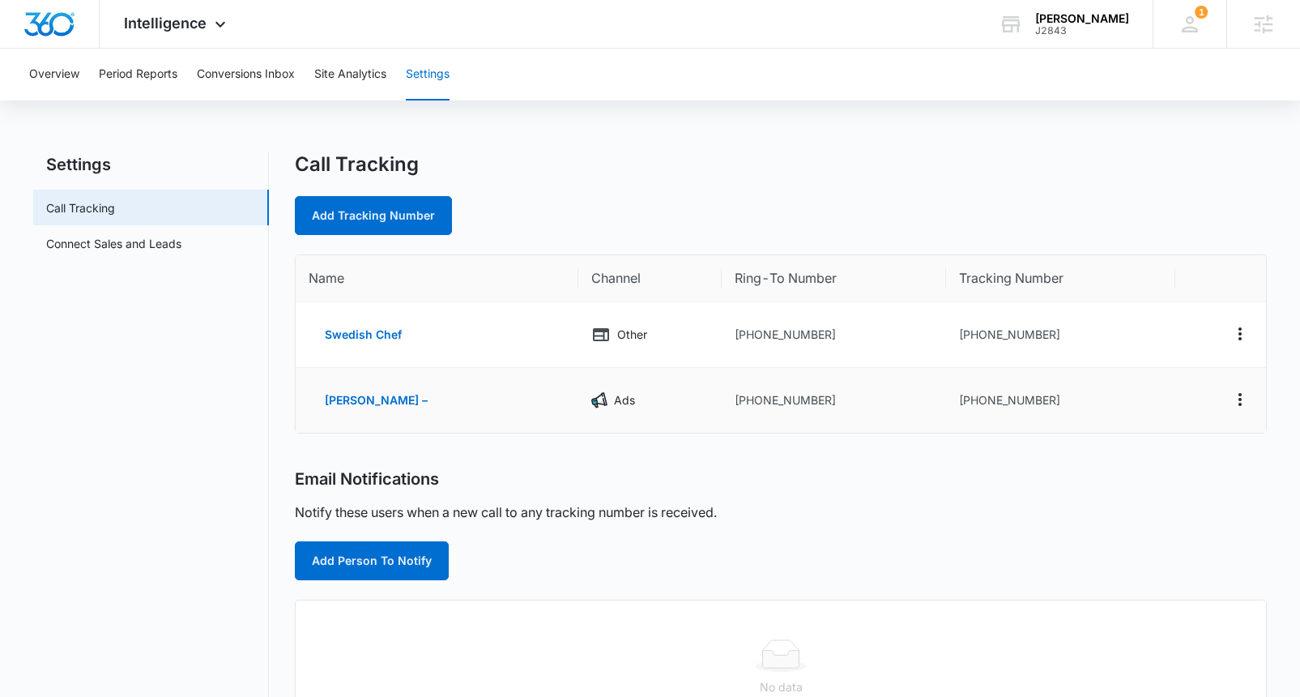
click at [1008, 400] on td "[PHONE_NUMBER]" at bounding box center [1060, 400] width 228 height 65
copy td "18336274727"
click at [205, 23] on div "Intelligence Apps Reputation Websites Forms CRM Email Social Shop Scheduling Pa…" at bounding box center [177, 24] width 155 height 48
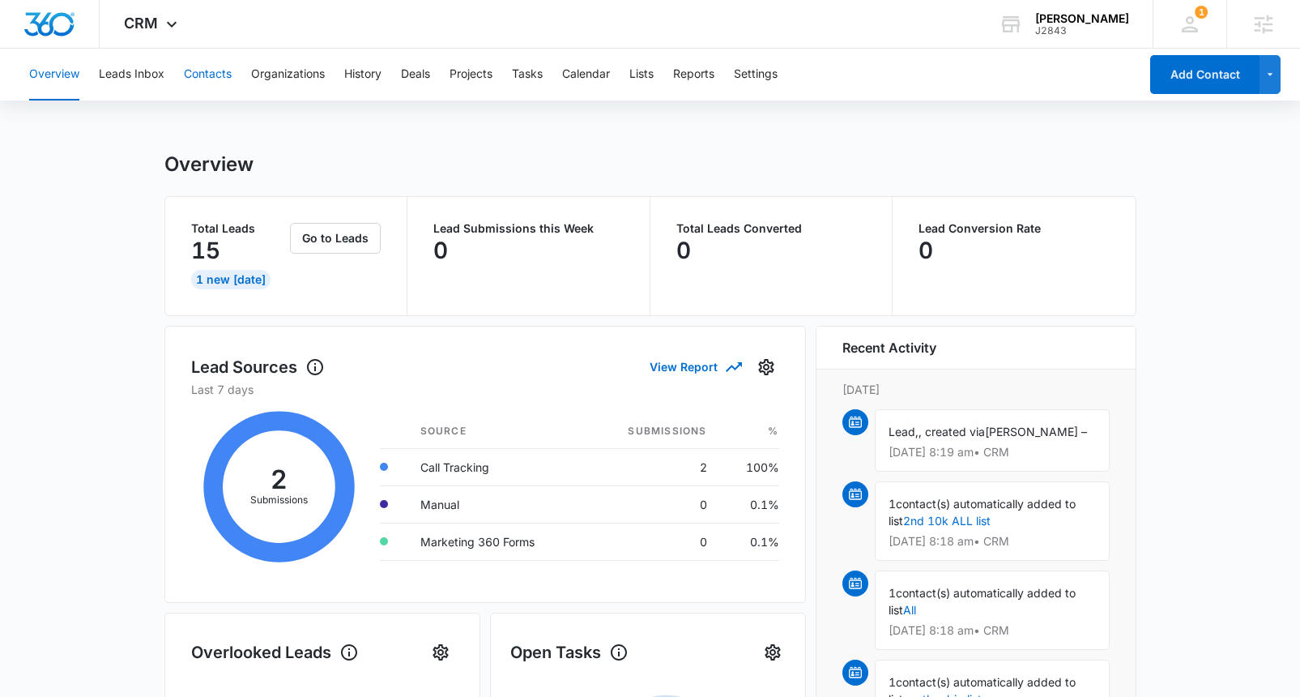
click at [211, 80] on button "Contacts" at bounding box center [208, 75] width 48 height 52
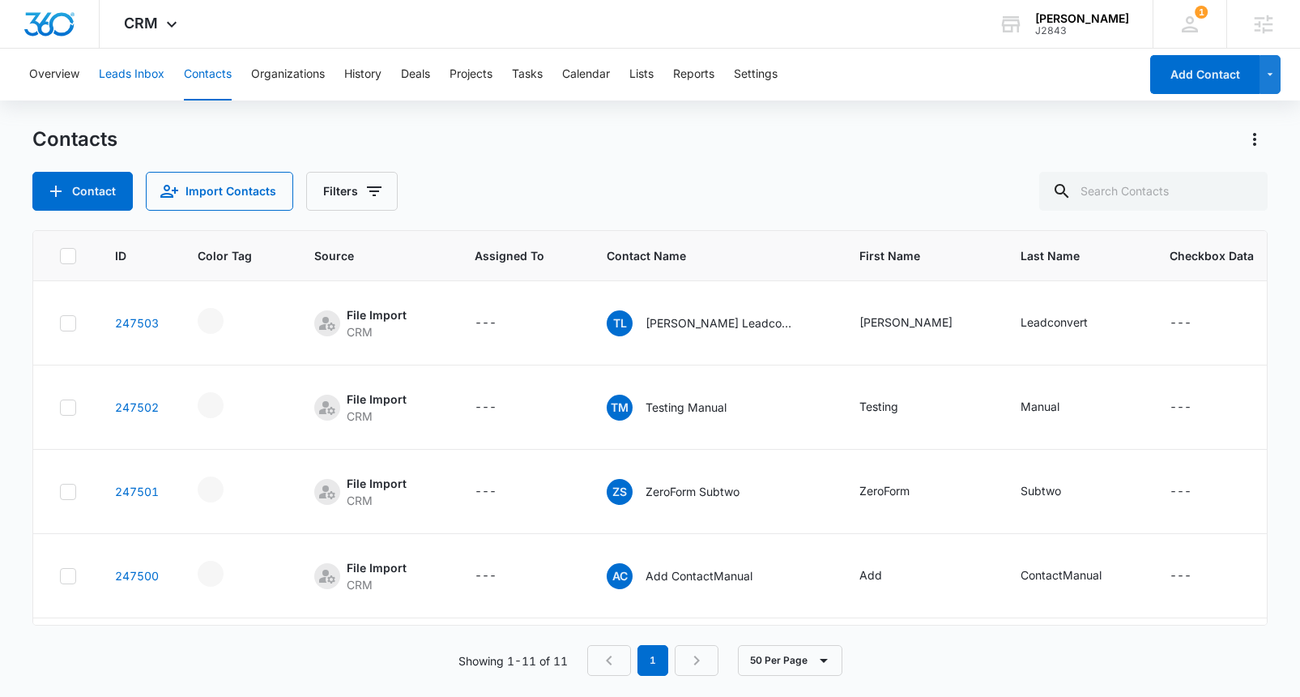
click at [143, 73] on button "Leads Inbox" at bounding box center [132, 75] width 66 height 52
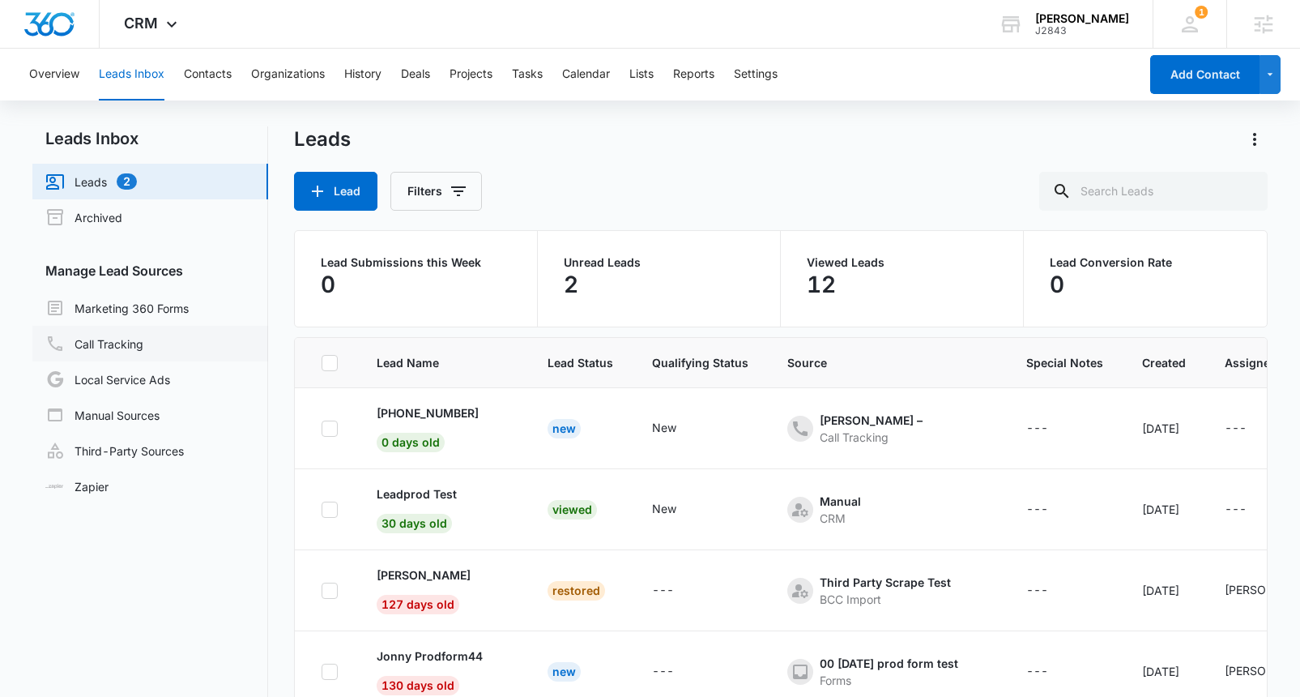
click at [105, 343] on link "Call Tracking" at bounding box center [94, 343] width 98 height 19
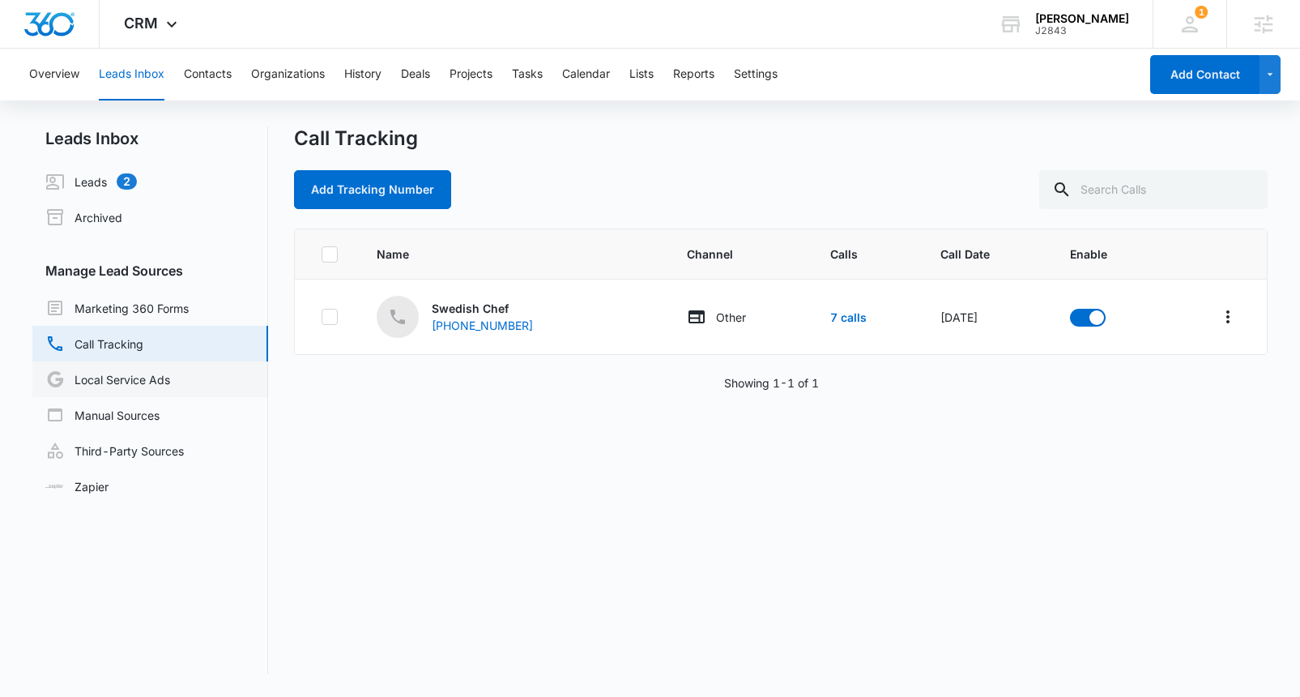
click at [114, 376] on link "Local Service Ads" at bounding box center [107, 378] width 125 height 19
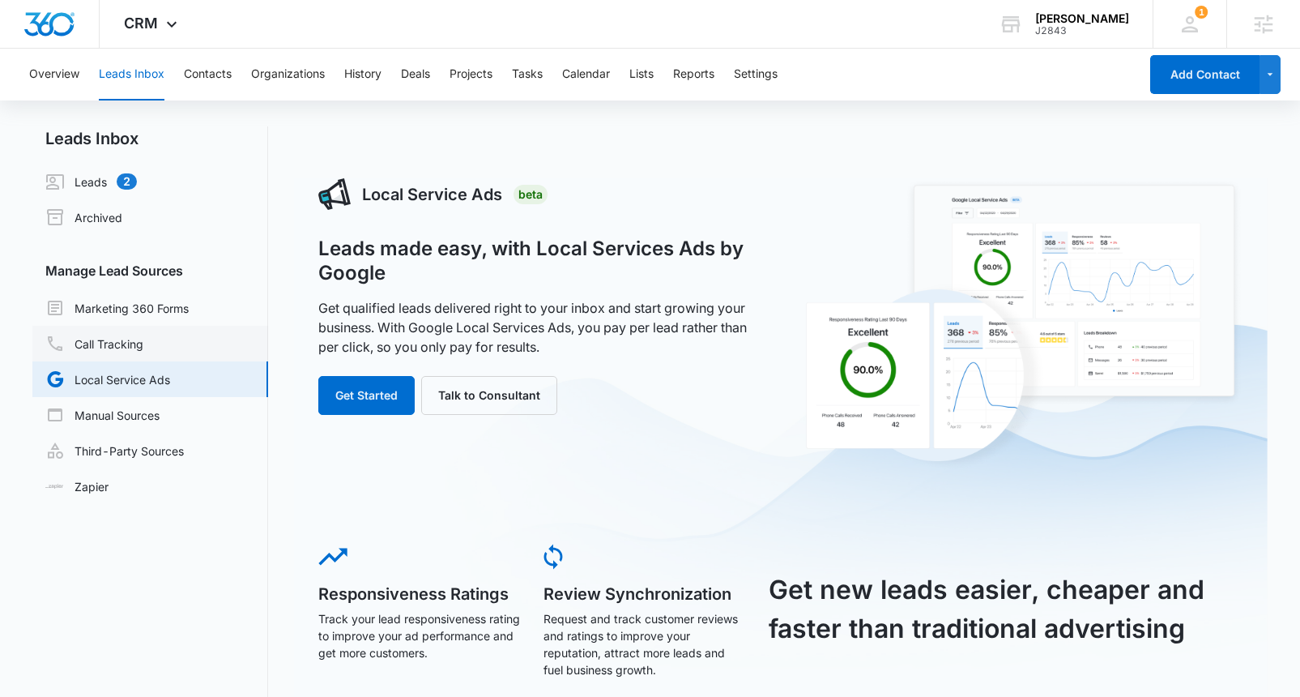
click at [128, 343] on link "Call Tracking" at bounding box center [94, 343] width 98 height 19
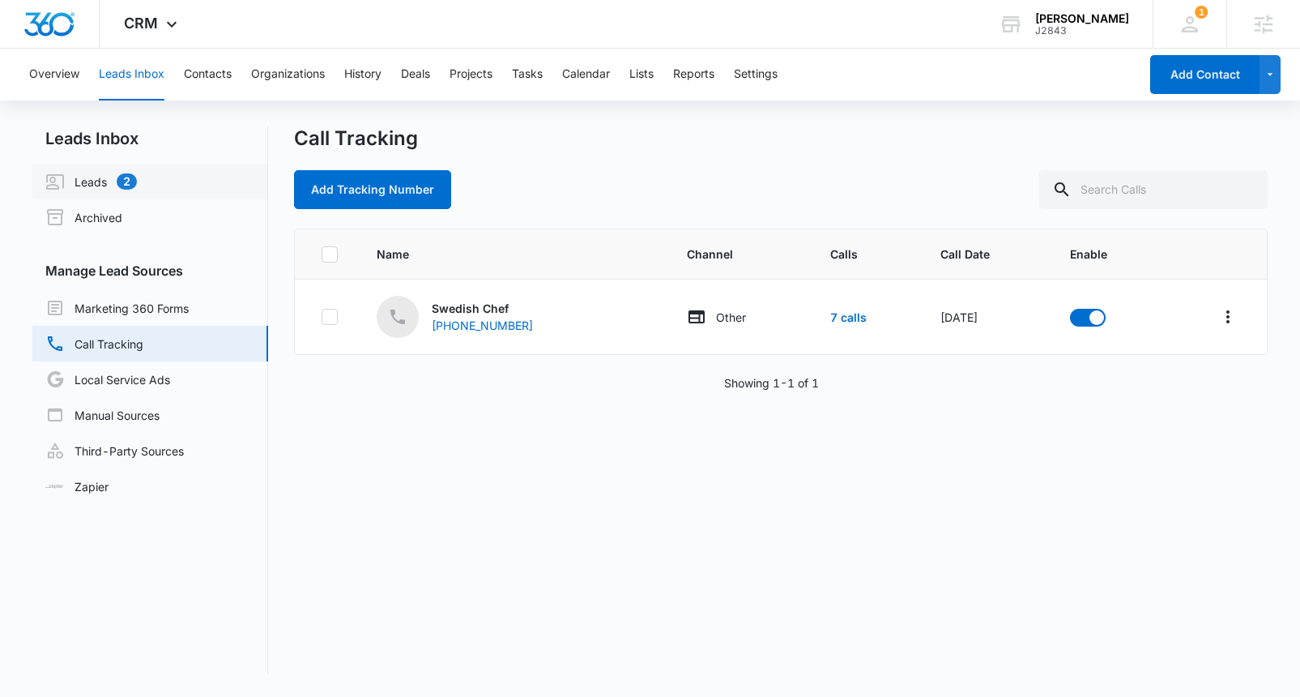
click at [87, 182] on link "Leads 2" at bounding box center [91, 181] width 92 height 19
